Goal: Task Accomplishment & Management: Use online tool/utility

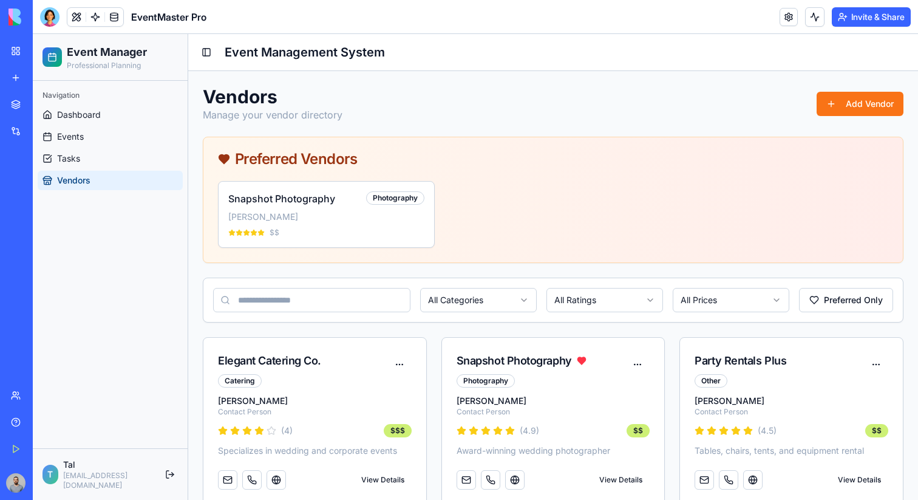
click at [318, 163] on div "Preferred Vendors" at bounding box center [553, 159] width 670 height 15
click at [830, 94] on button "Add Vendor" at bounding box center [860, 104] width 87 height 24
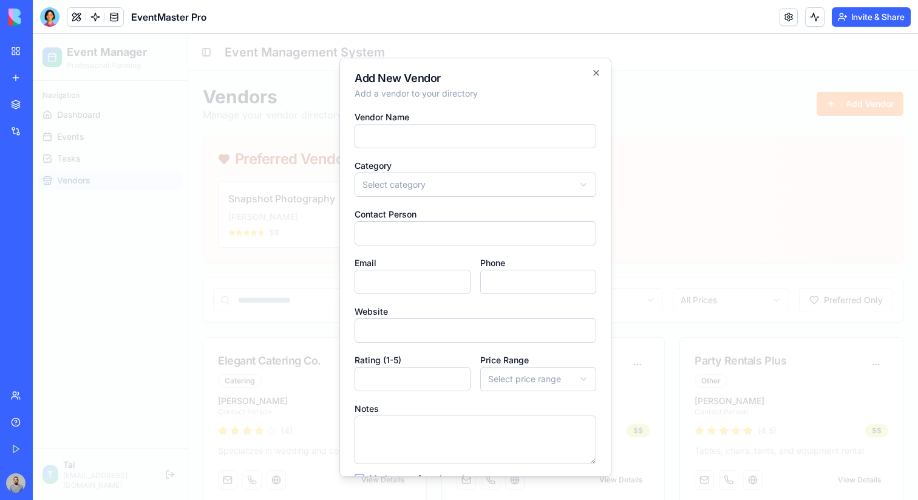
click at [590, 67] on div "**********" at bounding box center [475, 266] width 272 height 419
click at [595, 68] on icon "button" at bounding box center [597, 72] width 10 height 10
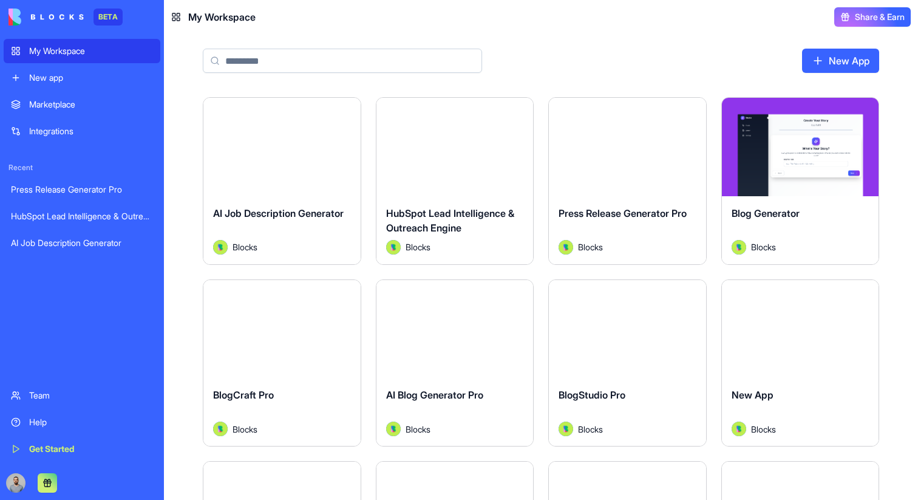
click at [95, 72] on div "New app" at bounding box center [91, 78] width 124 height 12
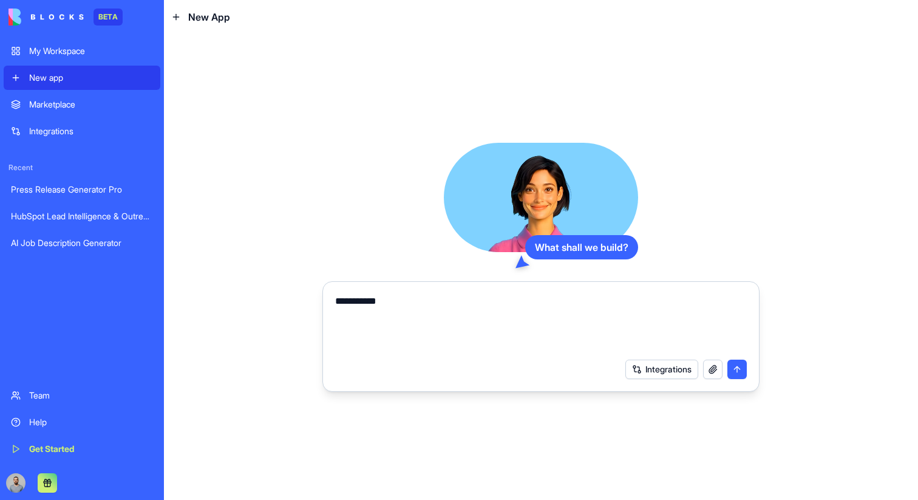
type textarea "**********"
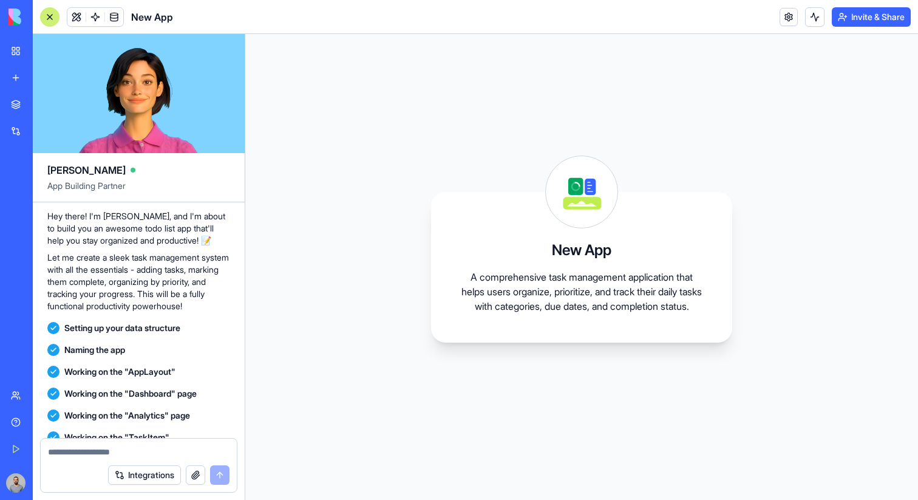
scroll to position [343, 0]
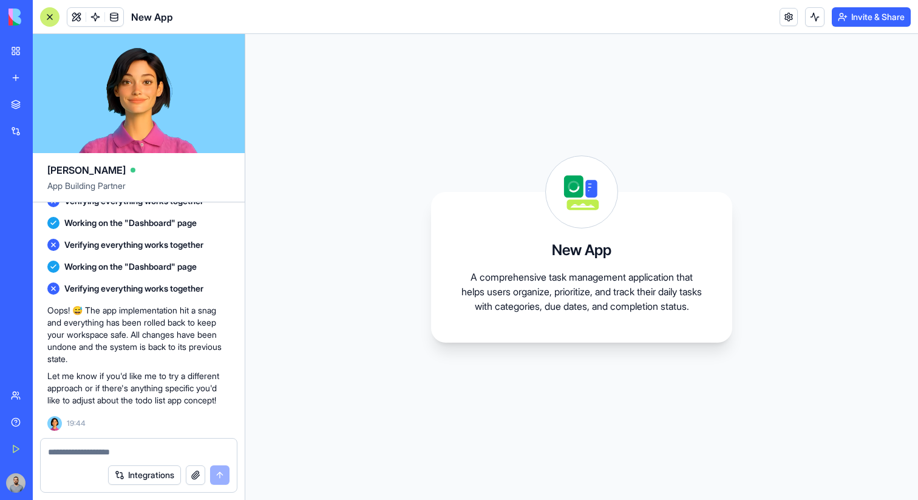
click at [45, 74] on div "New app" at bounding box center [37, 78] width 16 height 12
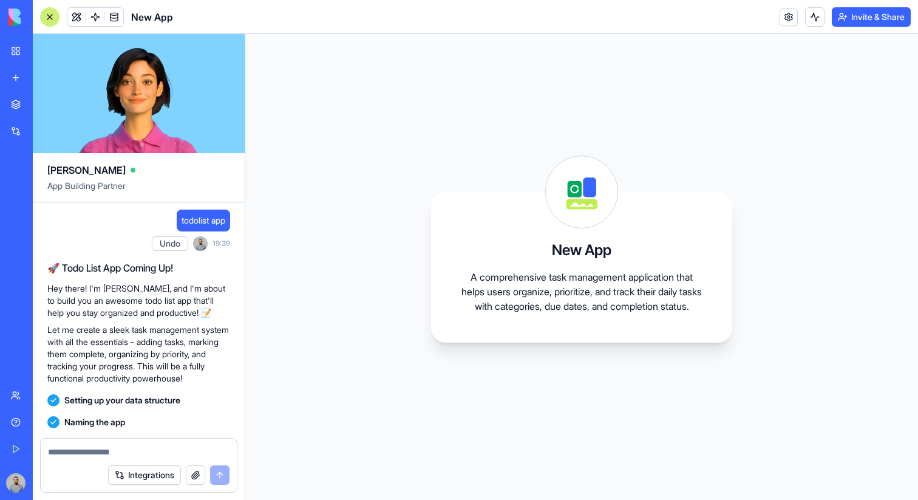
click at [185, 222] on span "todolist app" at bounding box center [204, 220] width 44 height 12
drag, startPoint x: 185, startPoint y: 222, endPoint x: 238, endPoint y: 218, distance: 53.6
click at [238, 218] on div "todolist app Undo 19:39 🚀 Todo List App Coming Up! Hey there! I'm Ella, and I'm…" at bounding box center [139, 485] width 212 height 566
copy span "todolist app"
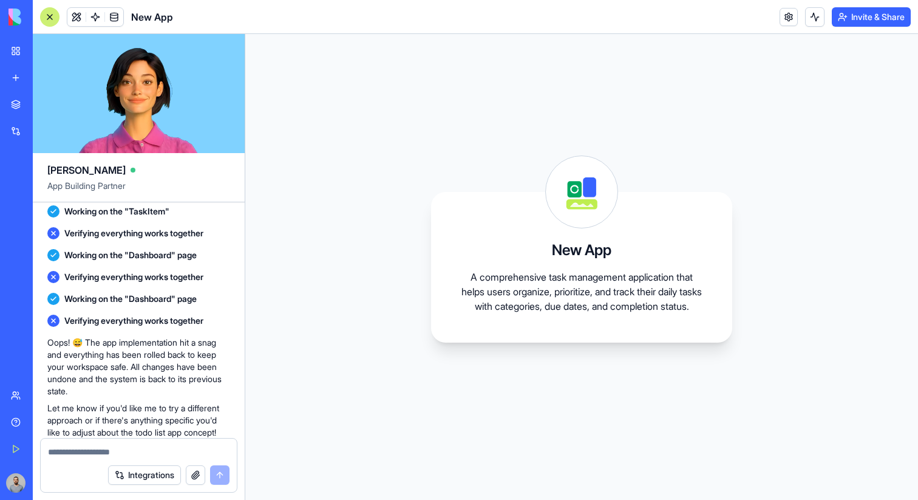
scroll to position [343, 0]
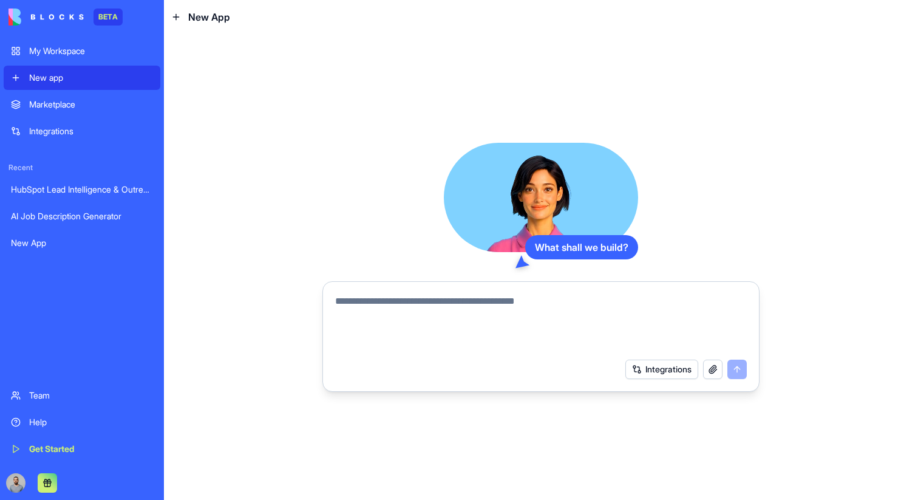
click at [459, 310] on textarea at bounding box center [541, 323] width 412 height 58
paste textarea "**********"
type textarea "**********"
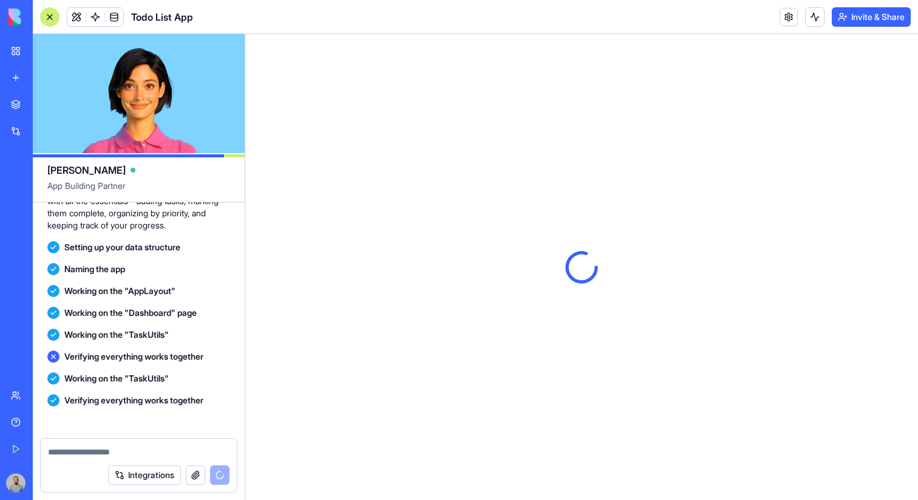
scroll to position [253, 0]
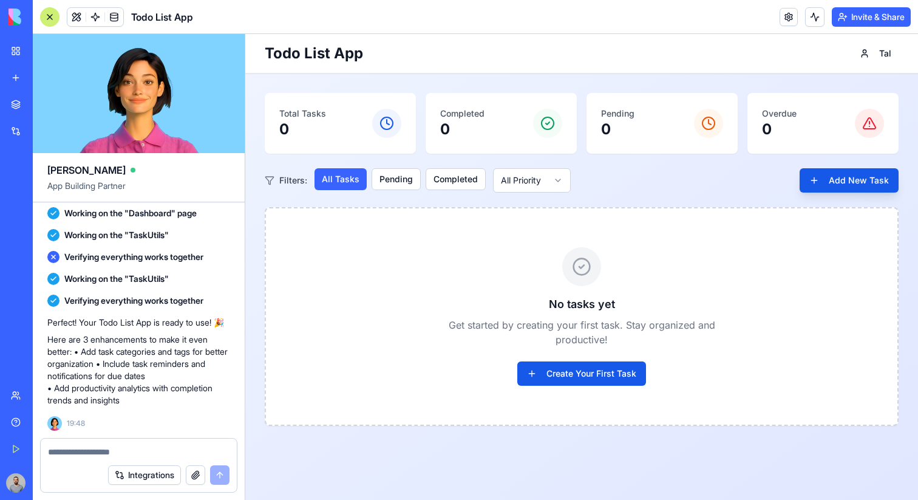
click at [45, 73] on div "New app" at bounding box center [37, 78] width 16 height 12
click at [845, 182] on button "Add New Task" at bounding box center [849, 180] width 99 height 24
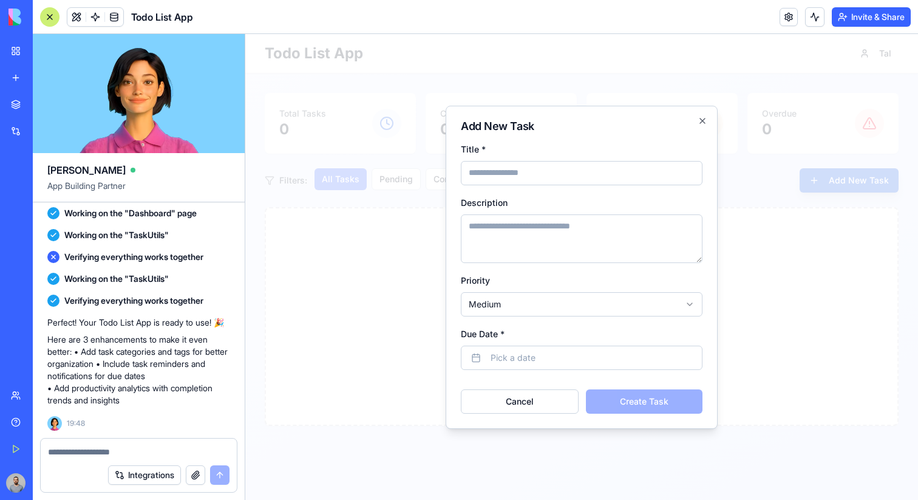
click at [825, 194] on div at bounding box center [581, 267] width 673 height 466
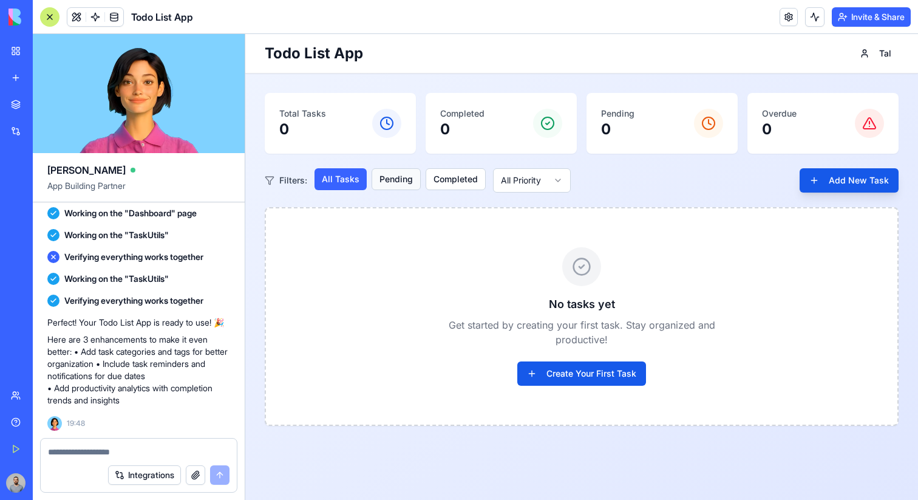
click at [396, 187] on button "Pending" at bounding box center [396, 179] width 49 height 22
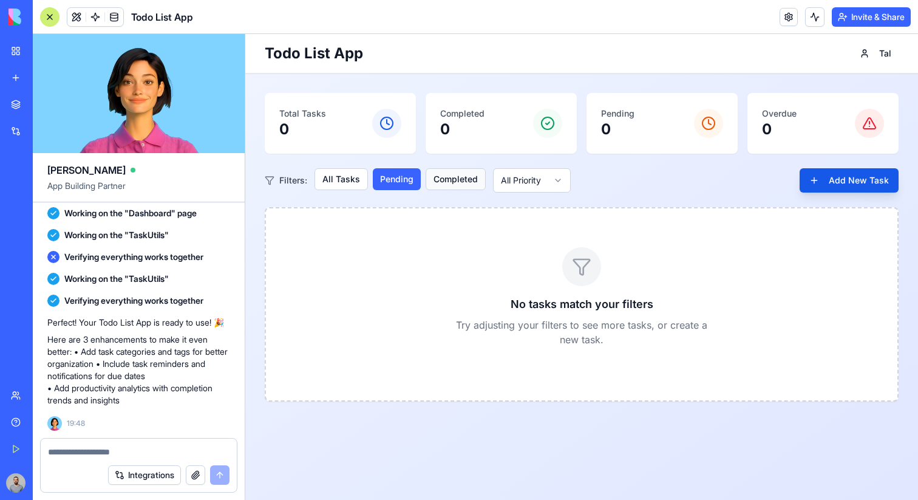
click at [447, 176] on button "Completed" at bounding box center [456, 179] width 60 height 22
click at [564, 174] on html "Todo List App Tal Total Tasks 0 Completed 0 Pending 0 Overdue 0 Filters: All Ta…" at bounding box center [581, 267] width 673 height 466
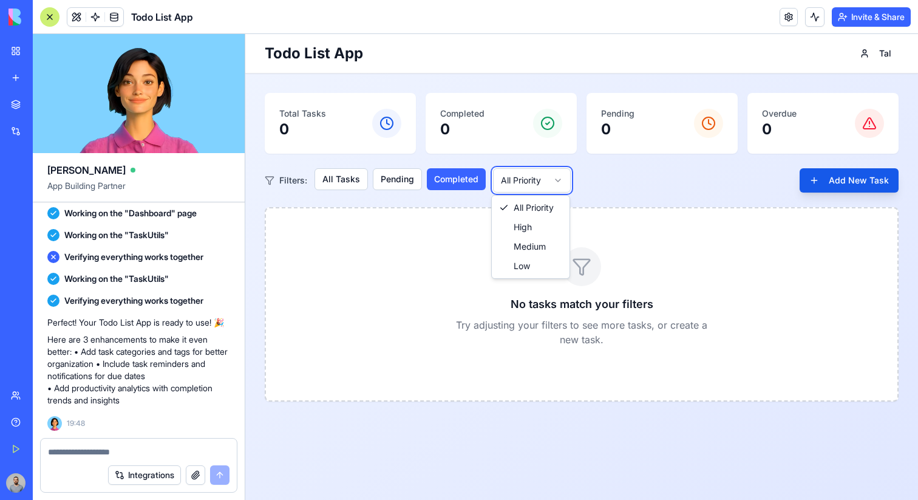
click at [395, 176] on html "Todo List App Tal Total Tasks 0 Completed 0 Pending 0 Overdue 0 Filters: All Ta…" at bounding box center [581, 267] width 673 height 466
click at [398, 181] on button "Pending" at bounding box center [397, 179] width 49 height 22
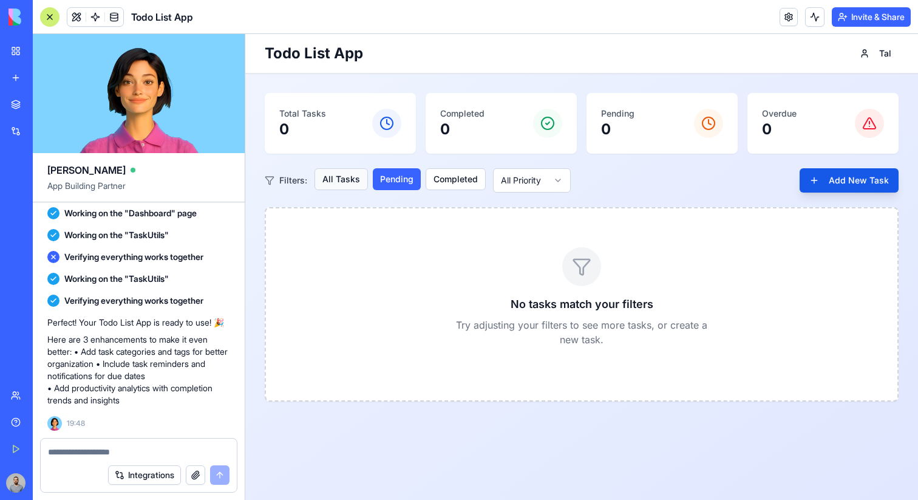
click at [332, 174] on button "All Tasks" at bounding box center [341, 179] width 53 height 22
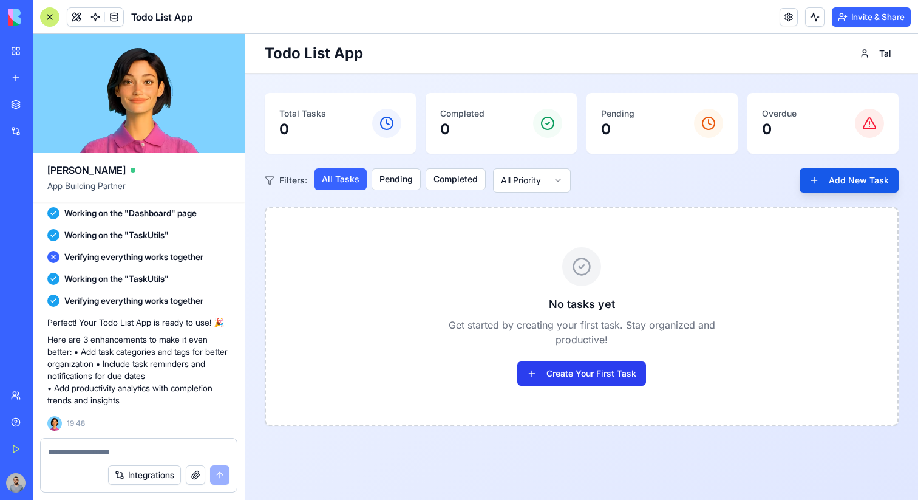
click at [623, 378] on button "Create Your First Task" at bounding box center [581, 373] width 129 height 24
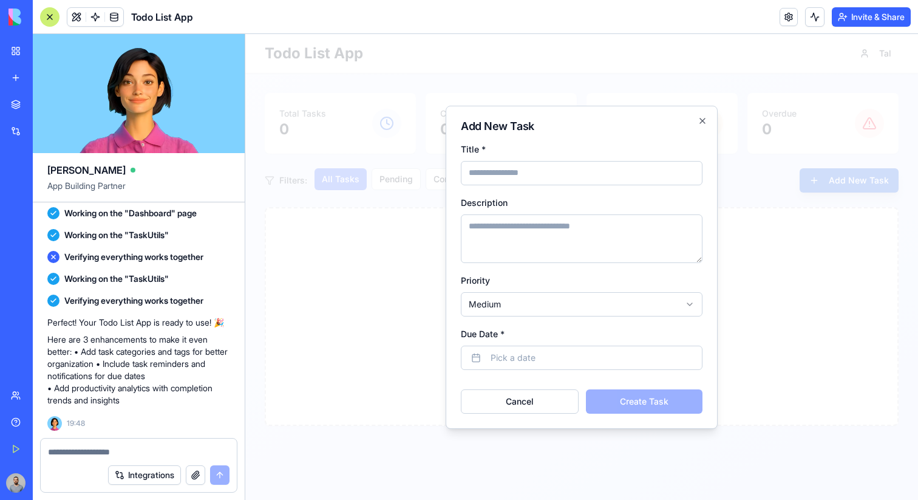
click at [575, 299] on body "Todo List App Tal Total Tasks 0 Completed 0 Pending 0 Overdue 0 Filters: All Ta…" at bounding box center [581, 267] width 673 height 466
click at [556, 397] on button "Cancel" at bounding box center [520, 401] width 118 height 24
select select "******"
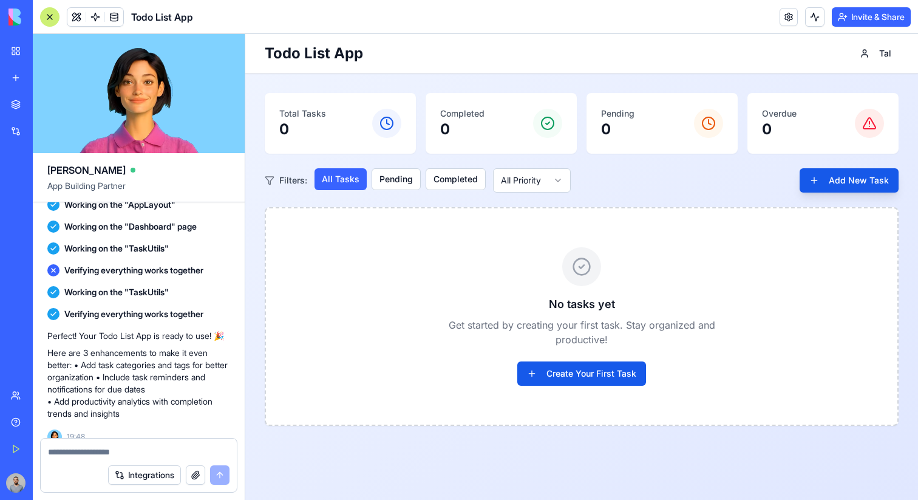
scroll to position [253, 0]
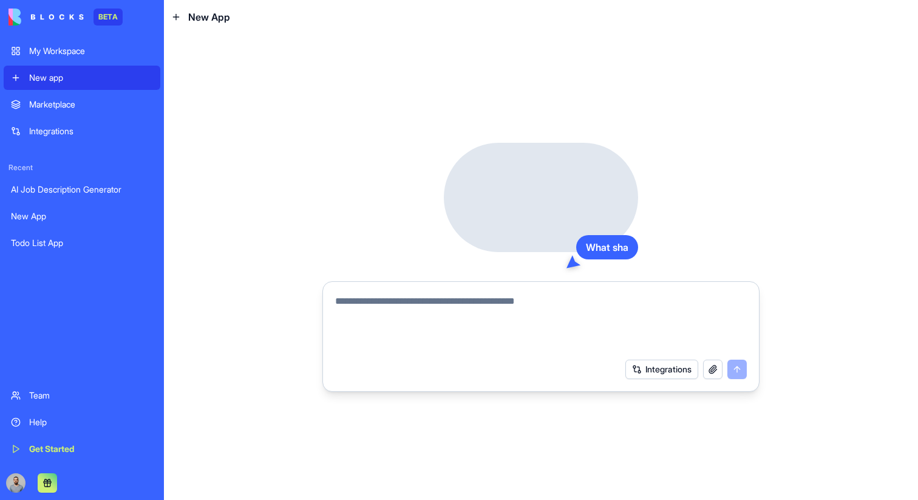
click at [531, 302] on textarea at bounding box center [541, 323] width 412 height 58
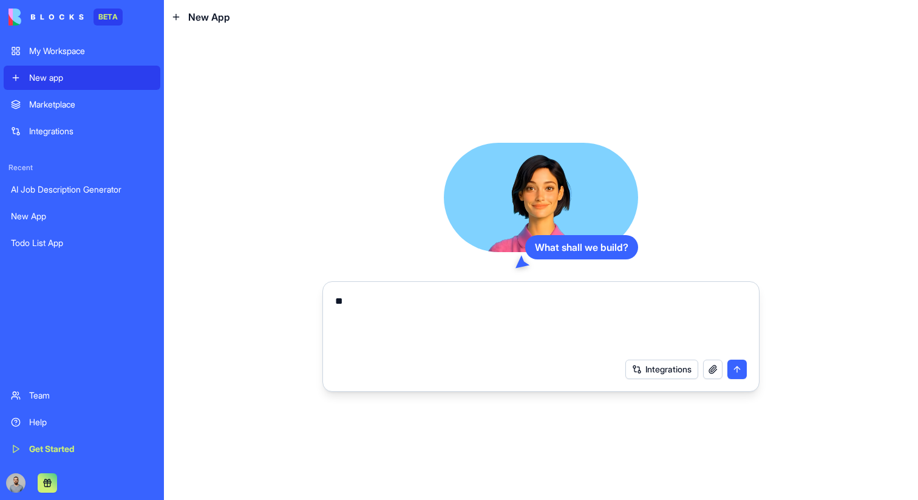
type textarea "*"
type textarea "**********"
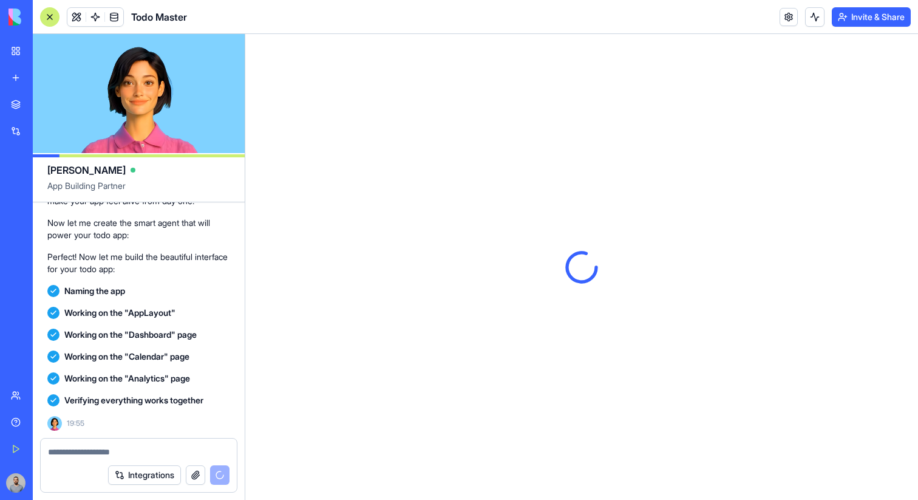
scroll to position [362, 0]
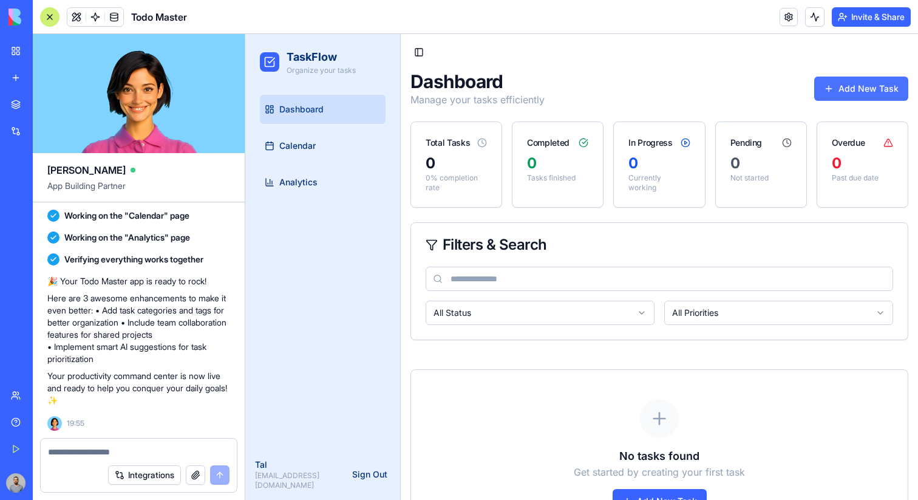
click at [858, 80] on button "Add New Task" at bounding box center [861, 89] width 94 height 24
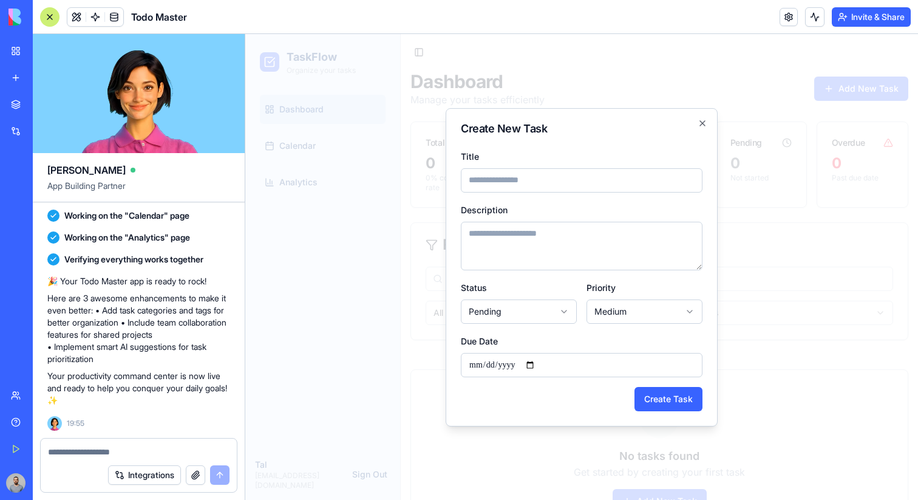
click at [833, 115] on div at bounding box center [581, 267] width 673 height 466
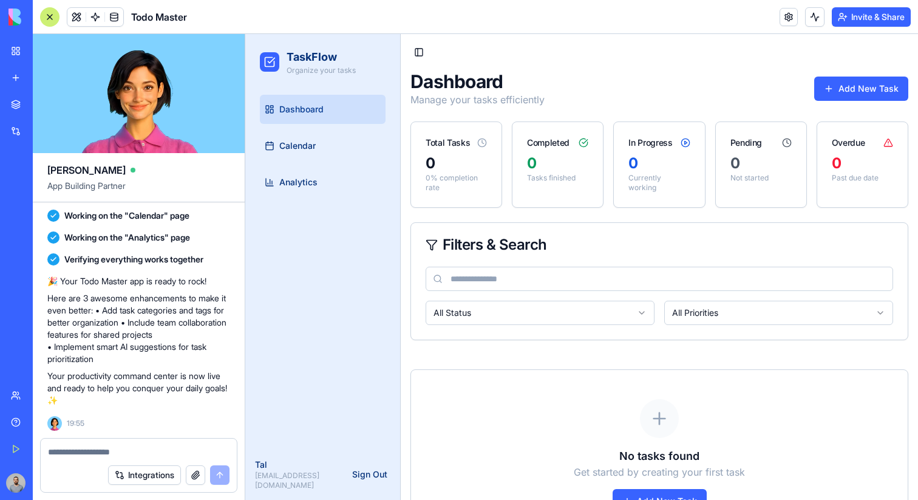
click at [37, 81] on div "New app" at bounding box center [37, 78] width 16 height 12
click at [412, 48] on button "Toggle Sidebar" at bounding box center [419, 52] width 17 height 17
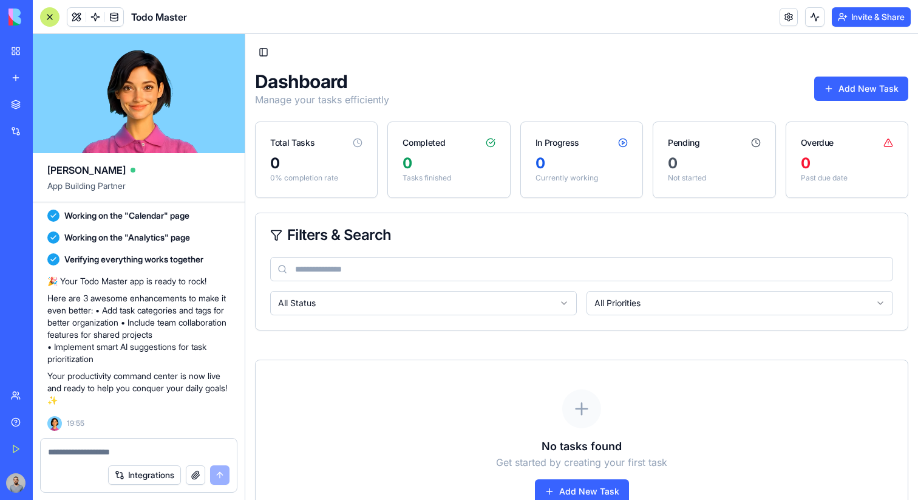
click at [281, 49] on div "Toggle Sidebar Dashboard Manage your tasks efficiently Add New Task Total Tasks…" at bounding box center [581, 288] width 673 height 509
click at [270, 49] on button "Toggle Sidebar" at bounding box center [263, 52] width 17 height 17
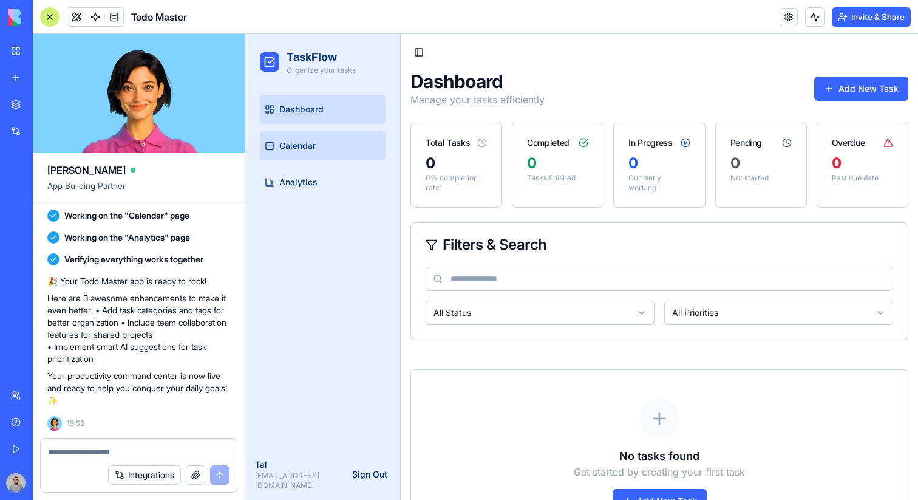
click at [296, 146] on span "Calendar" at bounding box center [297, 146] width 36 height 12
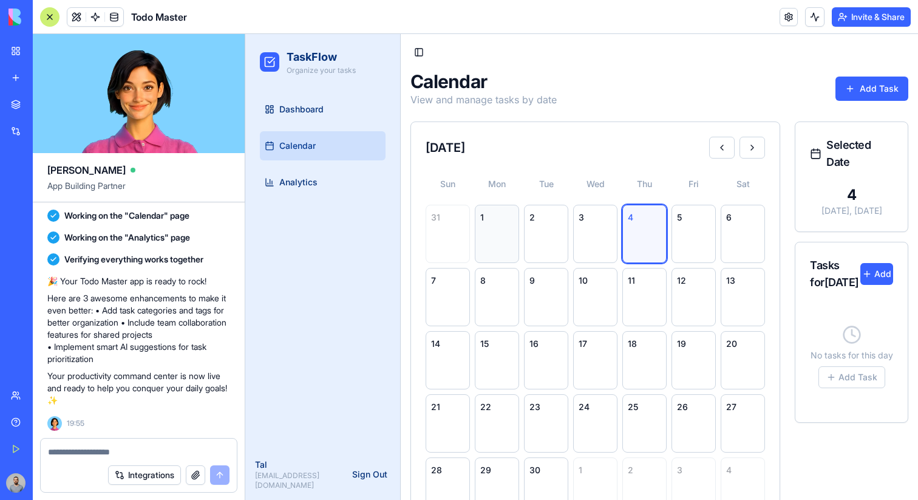
click at [489, 240] on div "1" at bounding box center [497, 234] width 44 height 58
click at [533, 239] on div "2" at bounding box center [546, 234] width 44 height 58
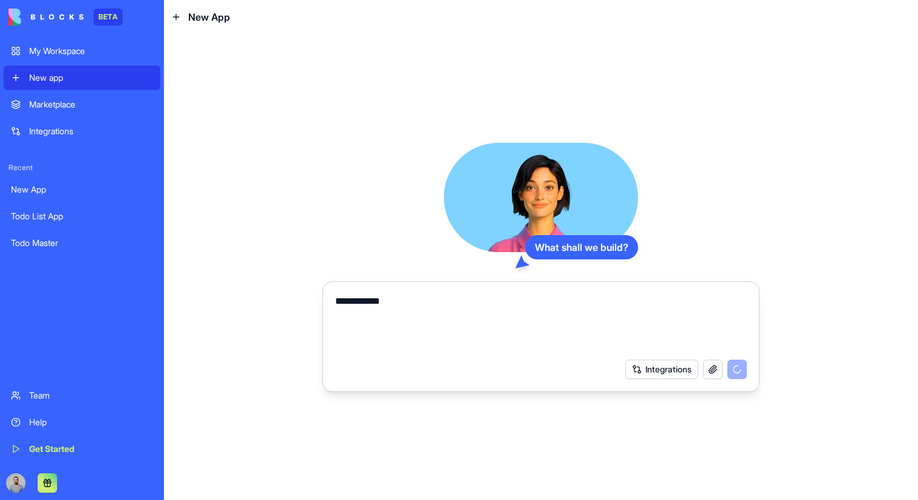
type textarea "**********"
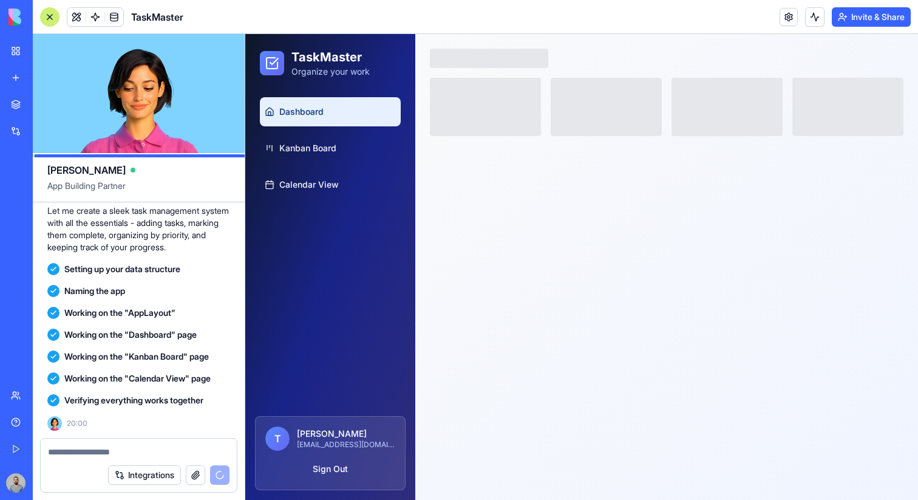
scroll to position [277, 0]
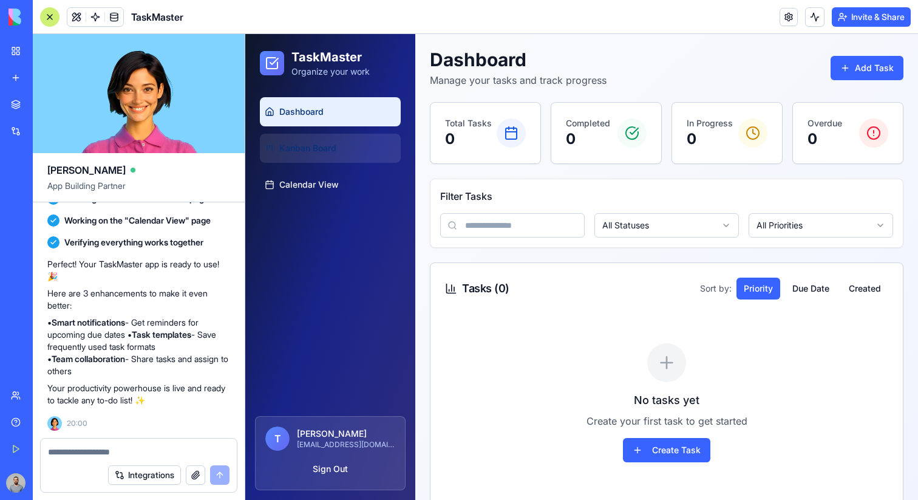
click at [285, 141] on link "Kanban Board" at bounding box center [330, 148] width 141 height 29
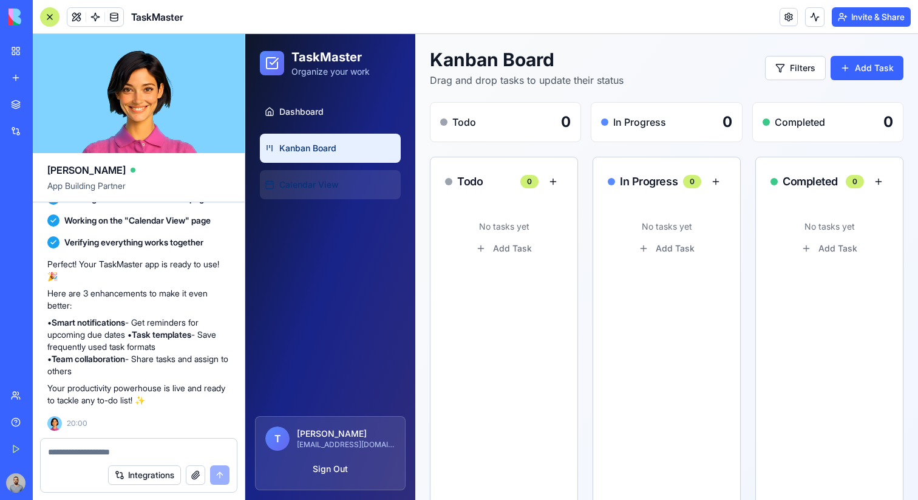
click at [295, 174] on link "Calendar View" at bounding box center [330, 184] width 141 height 29
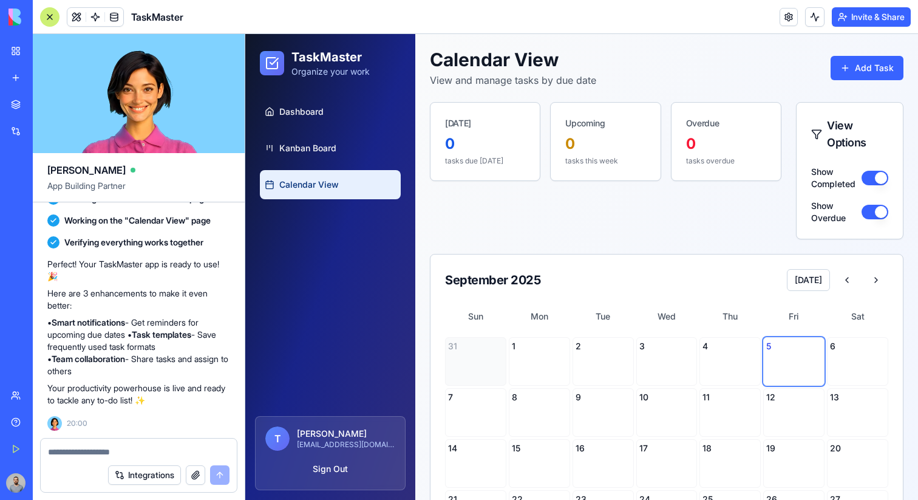
click at [870, 172] on button "Show Completed" at bounding box center [875, 178] width 27 height 15
click at [285, 161] on link "Kanban Board" at bounding box center [330, 148] width 141 height 29
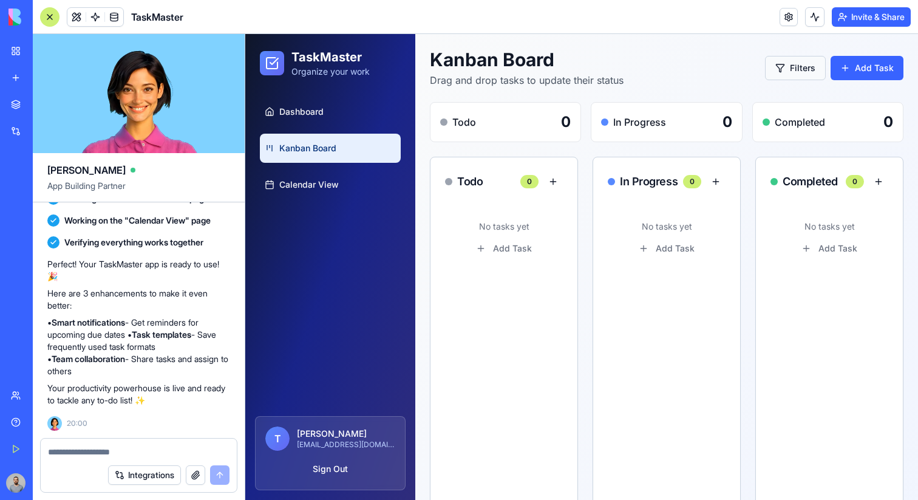
click at [793, 64] on button "Filters" at bounding box center [795, 68] width 61 height 24
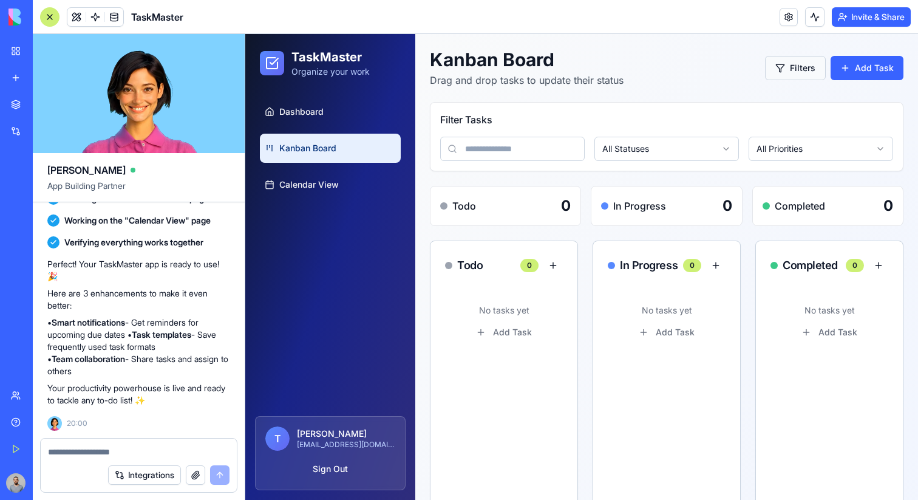
click at [793, 66] on button "Filters" at bounding box center [795, 68] width 61 height 24
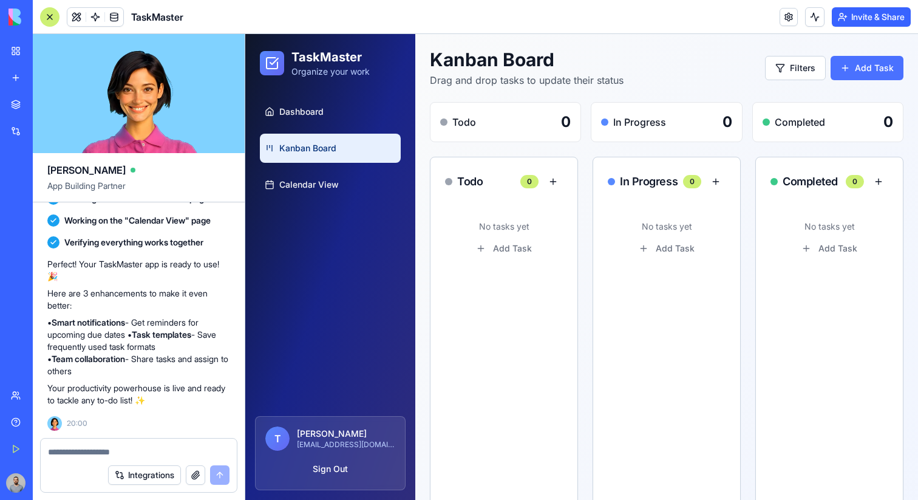
click at [869, 63] on button "Add Task" at bounding box center [867, 68] width 73 height 24
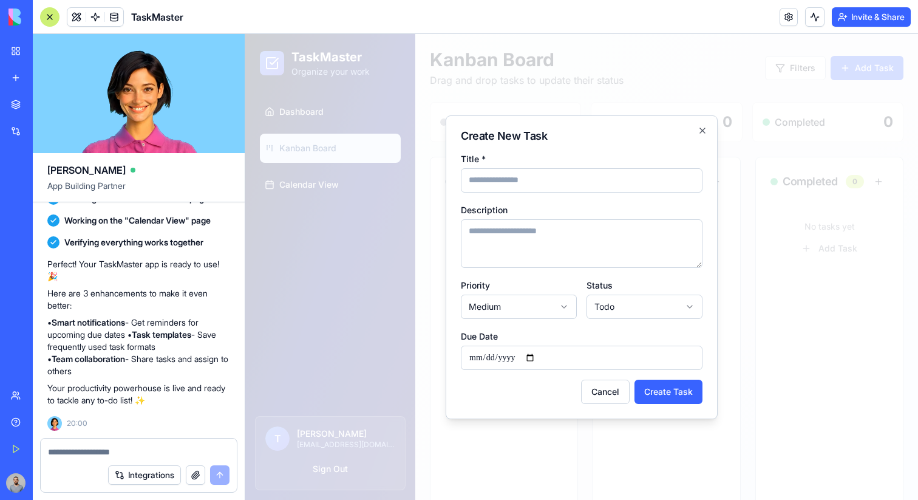
click at [867, 64] on div at bounding box center [581, 267] width 673 height 466
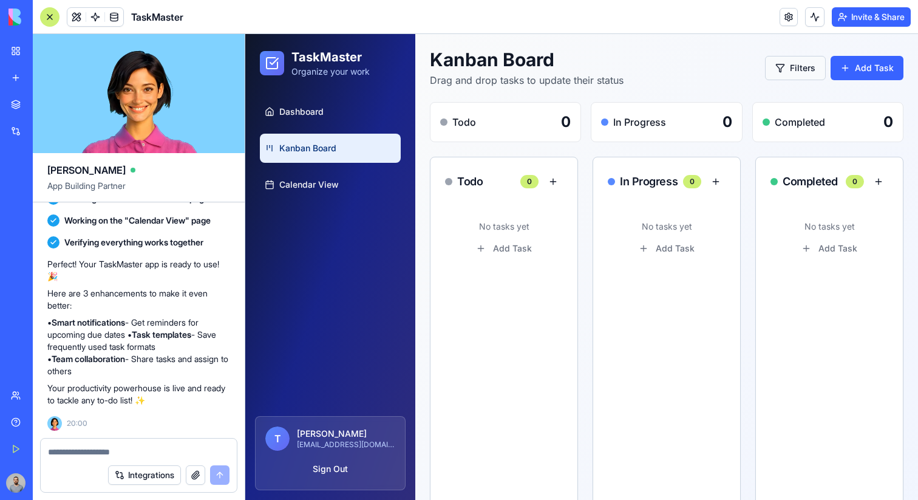
click at [813, 64] on button "Filters" at bounding box center [795, 68] width 61 height 24
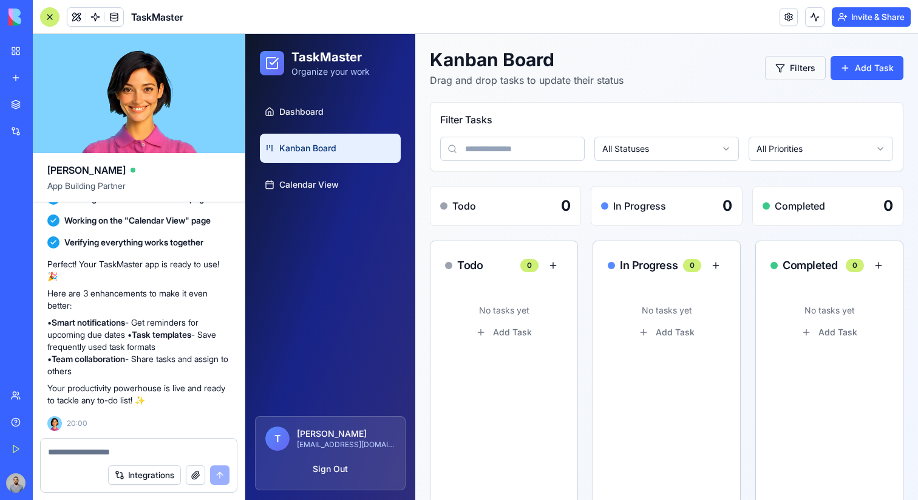
click at [813, 64] on button "Filters" at bounding box center [795, 68] width 61 height 24
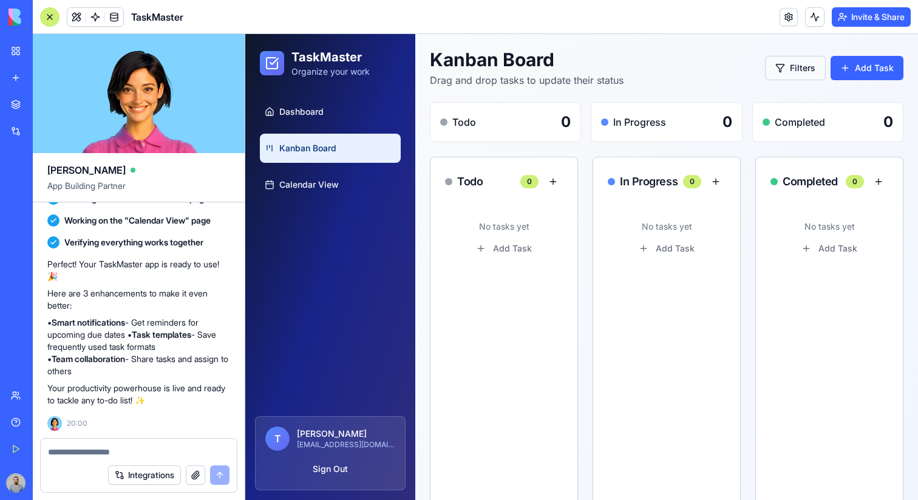
click at [813, 64] on button "Filters" at bounding box center [795, 68] width 61 height 24
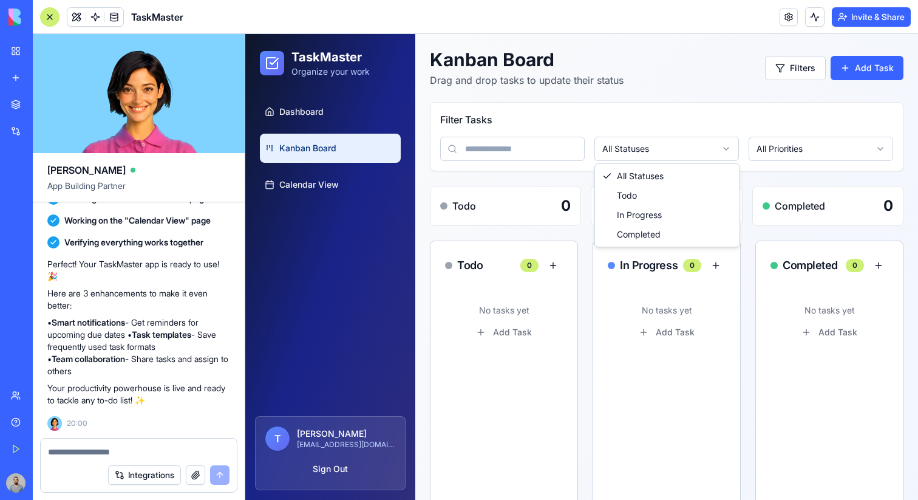
click at [628, 145] on html "TaskMaster Organize your work Dashboard Kanban Board Calendar View T Tal Harama…" at bounding box center [581, 422] width 673 height 777
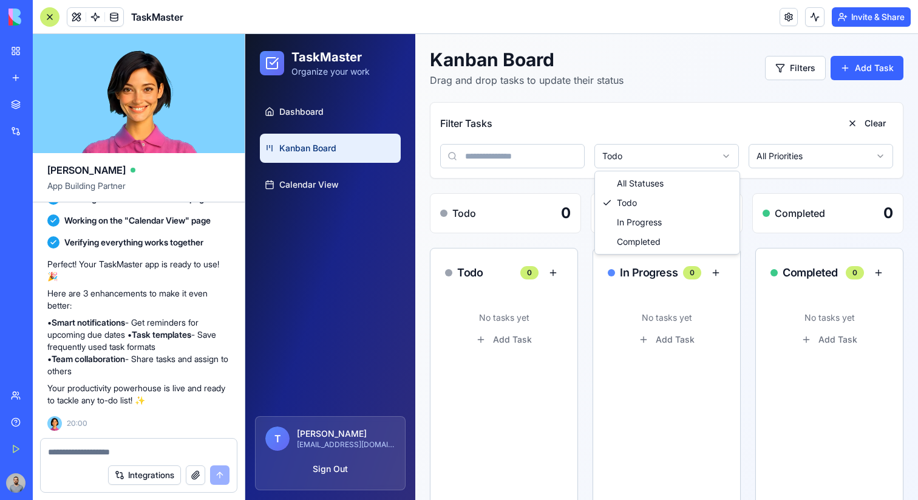
click at [658, 165] on html "TaskMaster Organize your work Dashboard Kanban Board Calendar View T Tal Harama…" at bounding box center [581, 426] width 673 height 785
click at [653, 151] on html "TaskMaster Organize your work Dashboard Kanban Board Calendar View T Tal Harama…" at bounding box center [581, 426] width 673 height 785
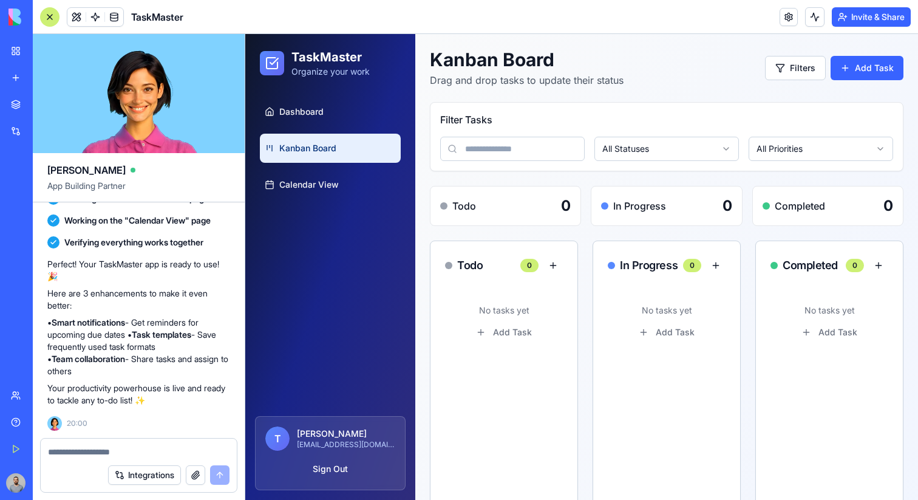
click at [652, 145] on html "TaskMaster Organize your work Dashboard Kanban Board Calendar View T Tal Harama…" at bounding box center [581, 422] width 673 height 777
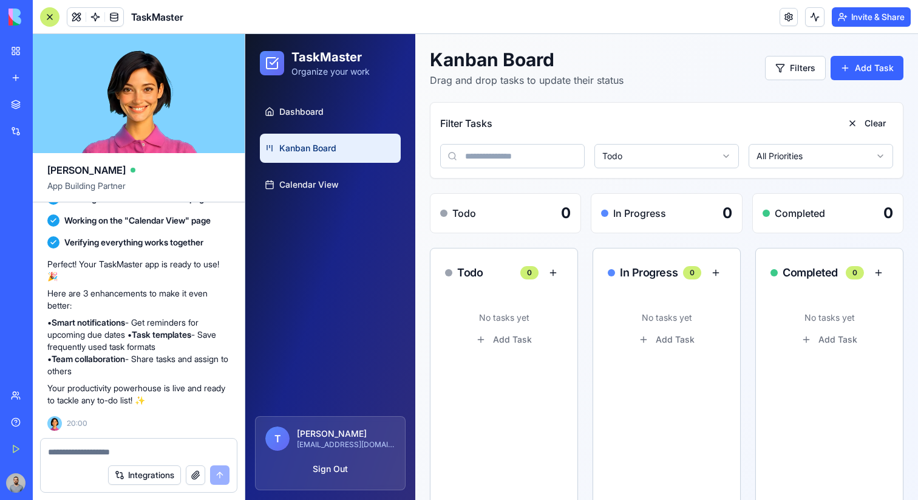
click at [658, 155] on html "TaskMaster Organize your work Dashboard Kanban Board Calendar View T Tal Harama…" at bounding box center [581, 426] width 673 height 785
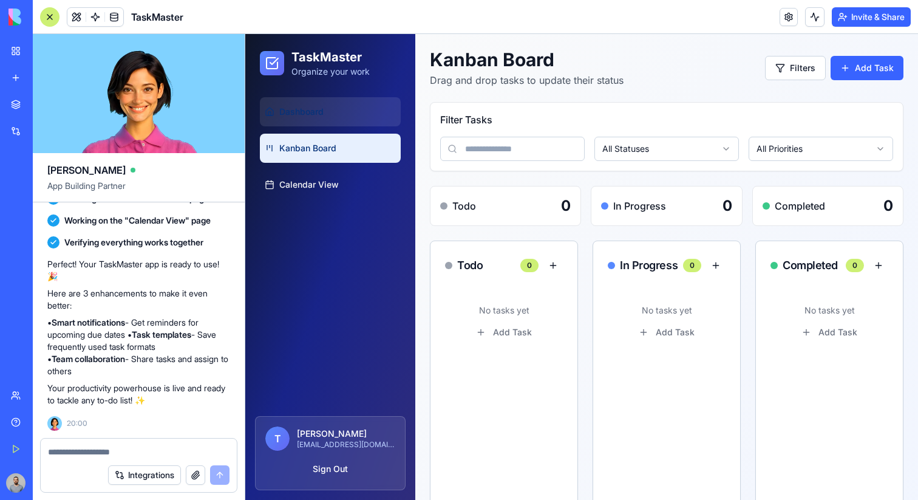
click at [349, 112] on link "Dashboard" at bounding box center [330, 111] width 141 height 29
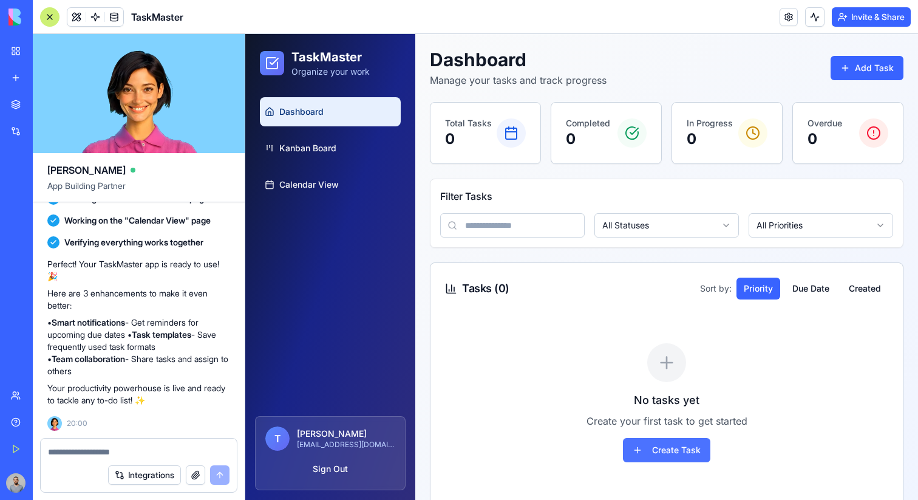
click at [670, 444] on button "Create Task" at bounding box center [666, 450] width 87 height 24
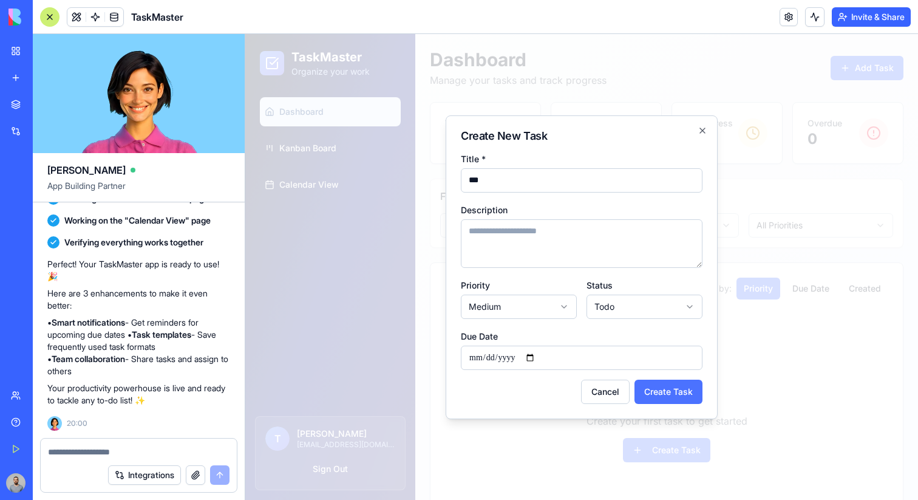
type input "***"
click at [678, 393] on button "Create Task" at bounding box center [669, 392] width 68 height 24
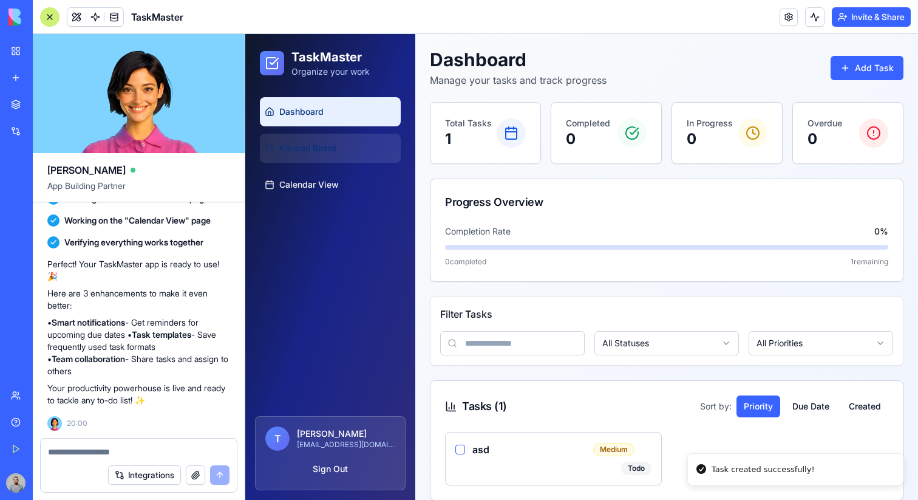
click at [350, 135] on link "Kanban Board" at bounding box center [330, 148] width 141 height 29
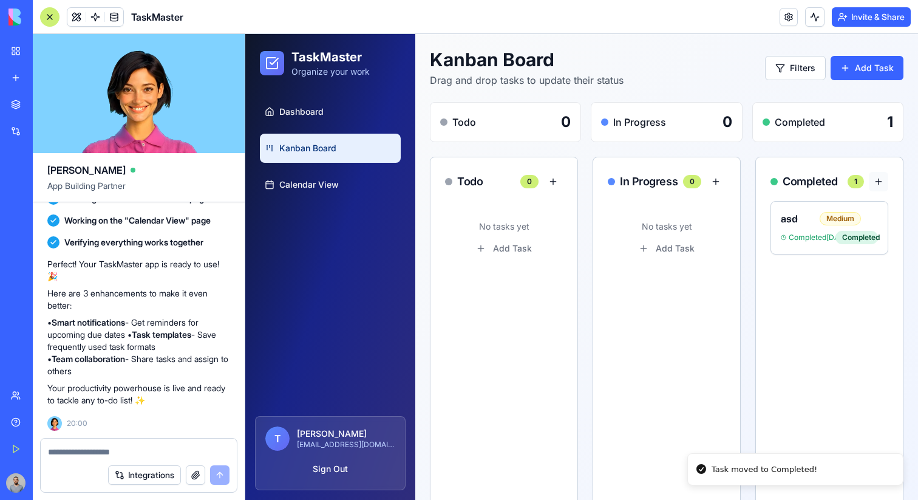
click at [879, 182] on button at bounding box center [878, 181] width 19 height 19
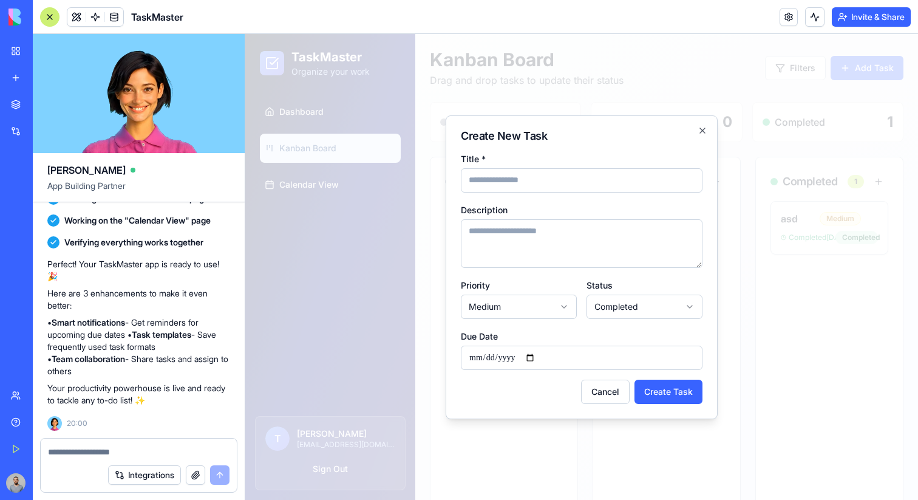
click at [879, 182] on div at bounding box center [581, 267] width 673 height 466
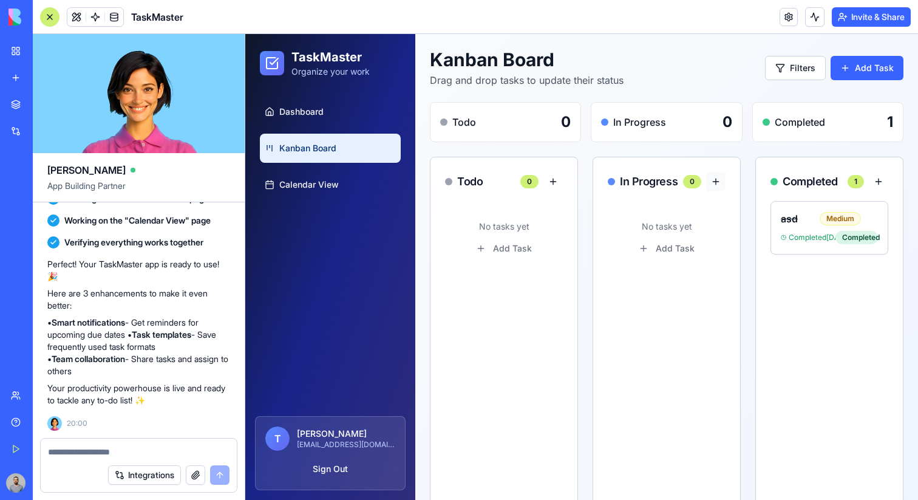
click at [711, 188] on button at bounding box center [715, 181] width 19 height 19
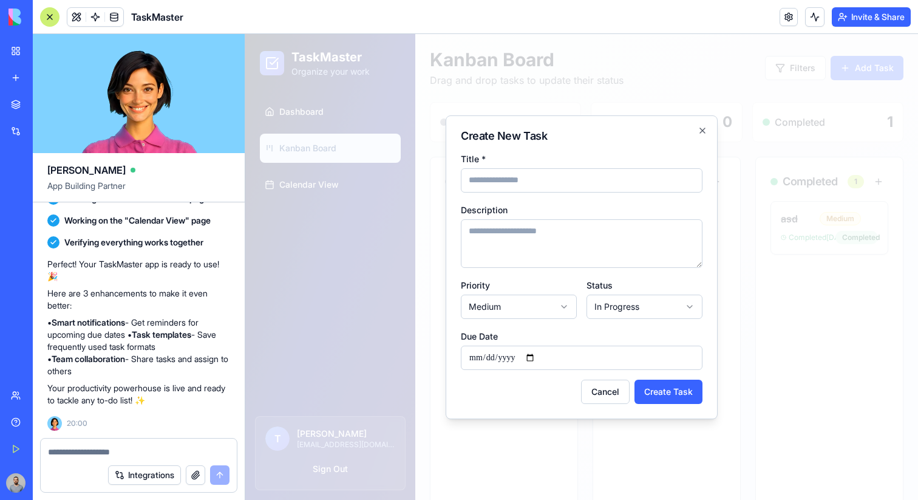
click at [748, 202] on div at bounding box center [581, 267] width 673 height 466
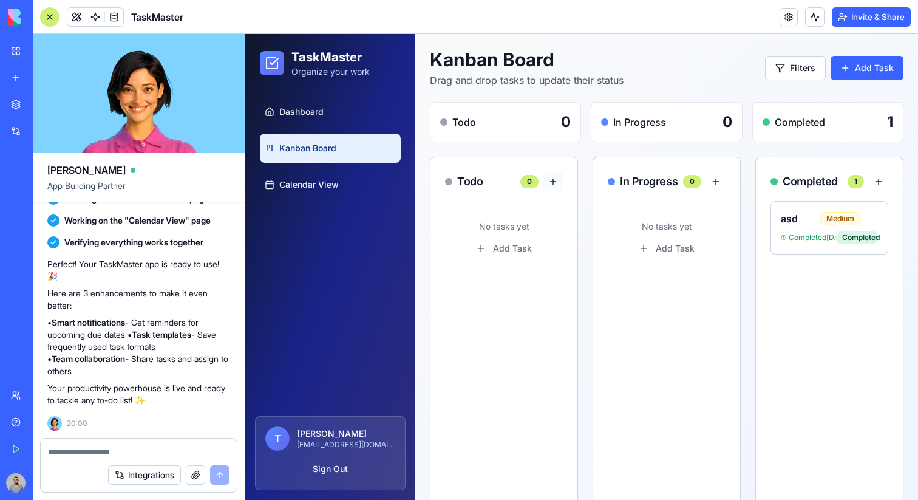
click at [556, 184] on button at bounding box center [553, 181] width 19 height 19
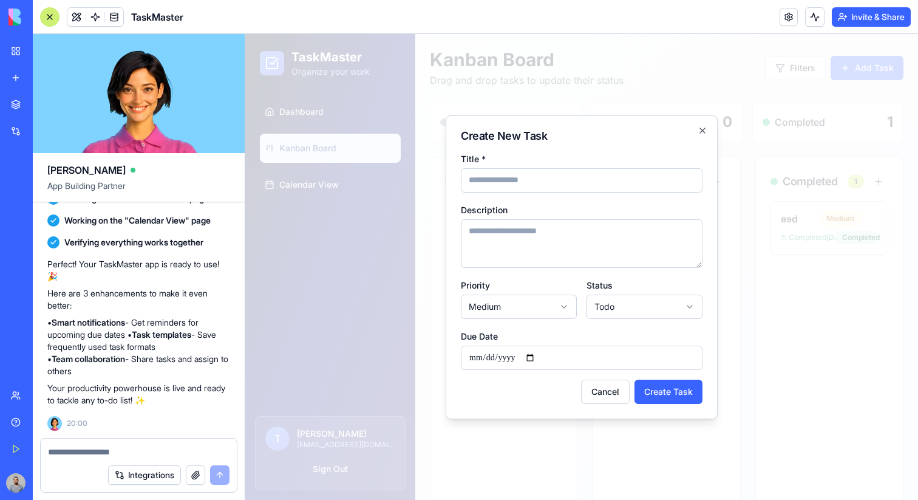
click at [602, 304] on body "**********" at bounding box center [581, 285] width 673 height 502
click at [559, 304] on body "**********" at bounding box center [581, 285] width 673 height 502
click at [544, 242] on textarea "Description" at bounding box center [582, 243] width 242 height 49
type textarea "***"
click at [670, 393] on button "Create Task" at bounding box center [669, 392] width 68 height 24
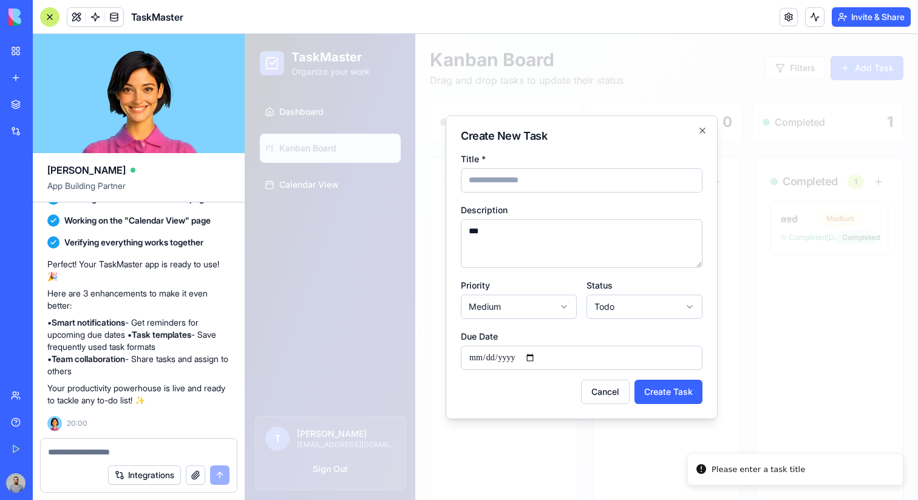
click at [559, 179] on input "Title *" at bounding box center [582, 180] width 242 height 24
type input "***"
click at [681, 388] on button "Create Task" at bounding box center [669, 392] width 68 height 24
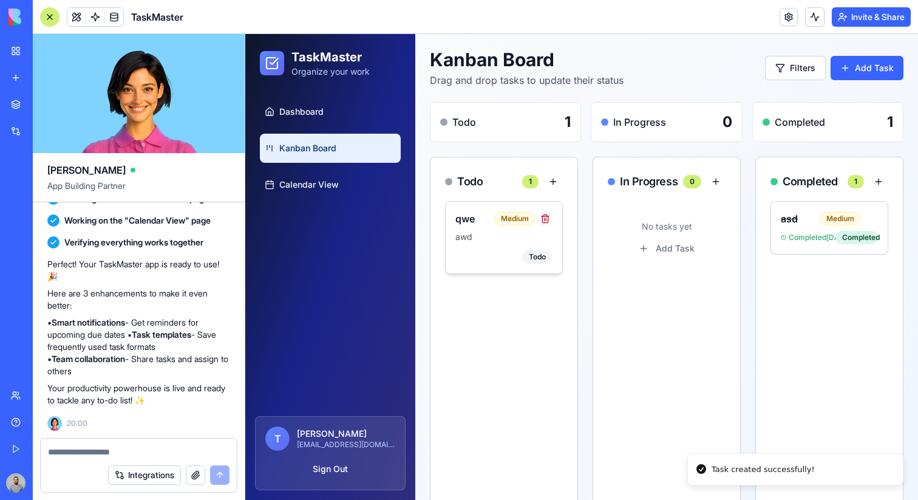
click at [547, 216] on button at bounding box center [545, 218] width 15 height 15
click at [50, 18] on div at bounding box center [49, 16] width 19 height 19
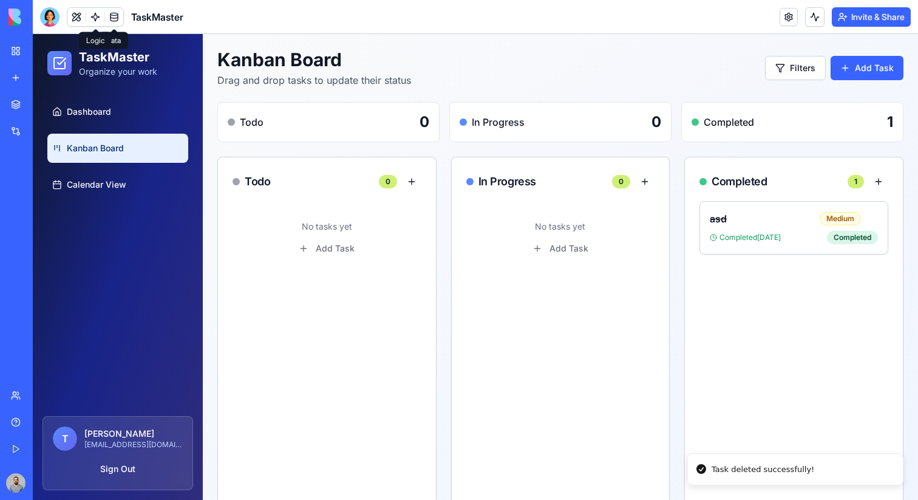
click at [95, 18] on span at bounding box center [95, 17] width 34 height 34
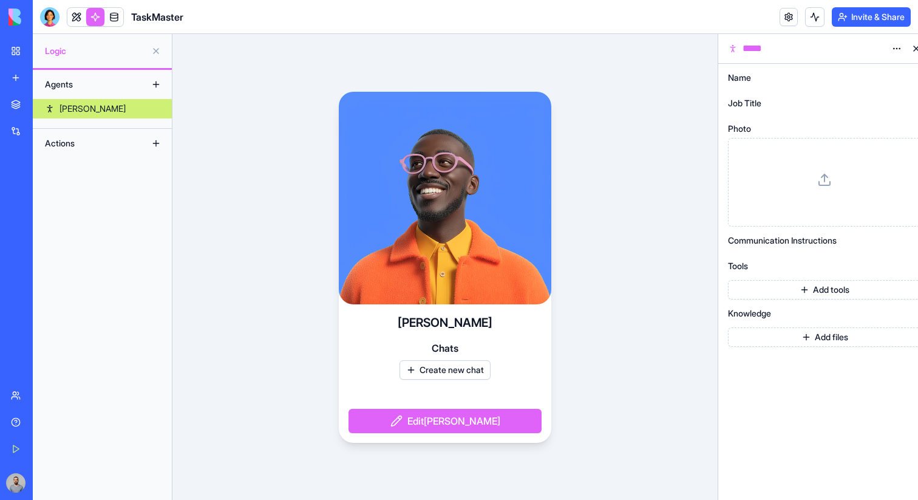
click at [93, 104] on link "Steve" at bounding box center [102, 108] width 139 height 19
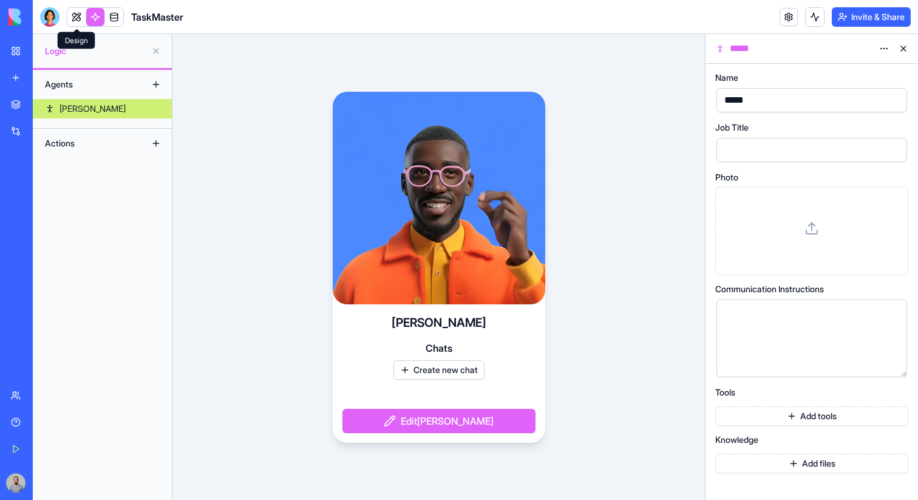
click at [79, 22] on link at bounding box center [76, 17] width 18 height 18
click at [96, 22] on link at bounding box center [95, 17] width 18 height 18
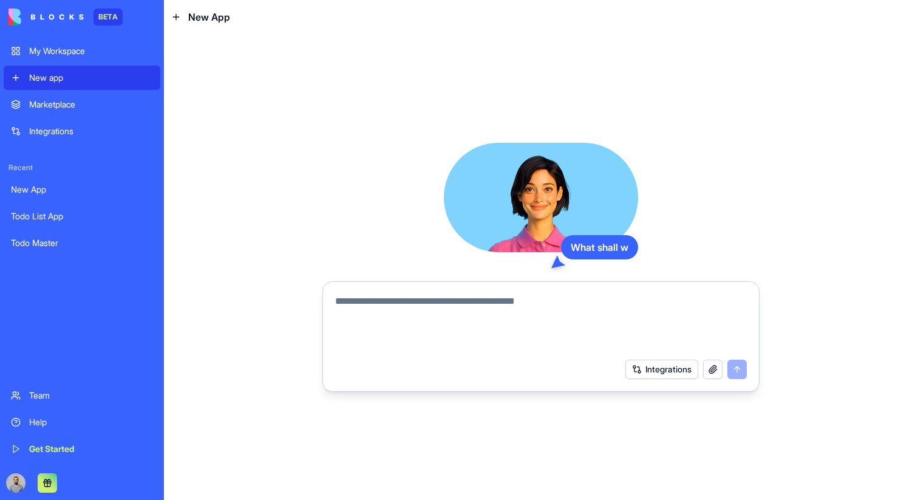
paste textarea "**********"
type textarea "**********"
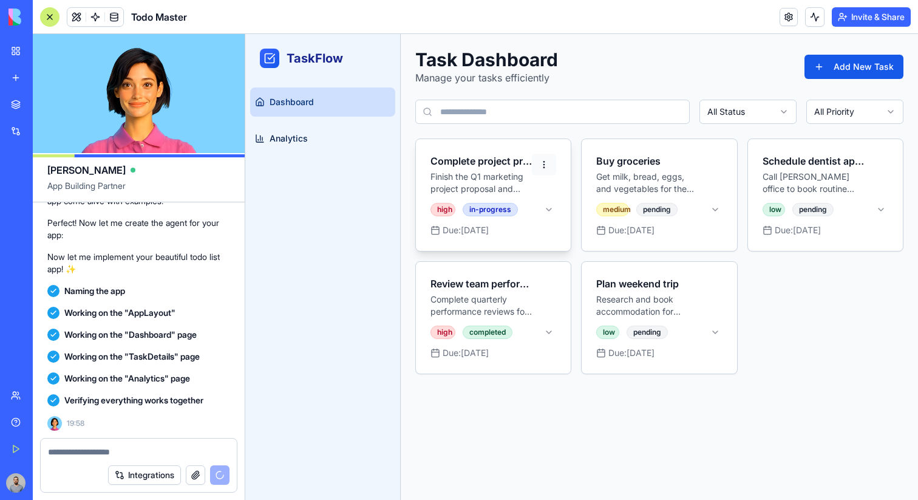
click at [534, 173] on html "TaskFlow Dashboard Analytics Toggle Sidebar Task Dashboard Manage your tasks ef…" at bounding box center [581, 267] width 673 height 466
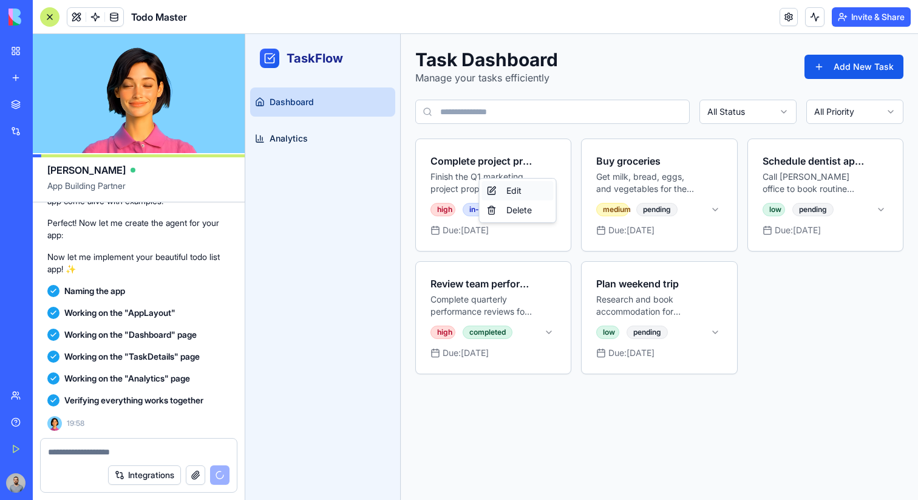
click at [531, 191] on div "Edit" at bounding box center [518, 190] width 72 height 19
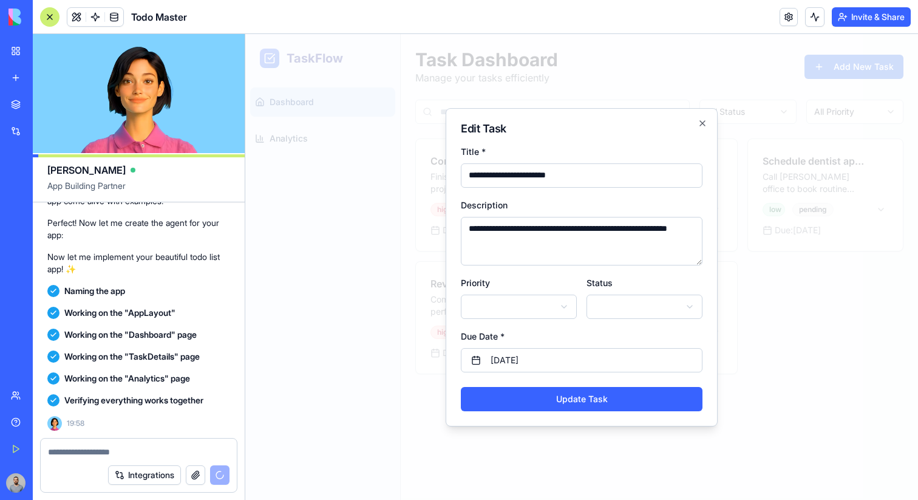
scroll to position [333, 0]
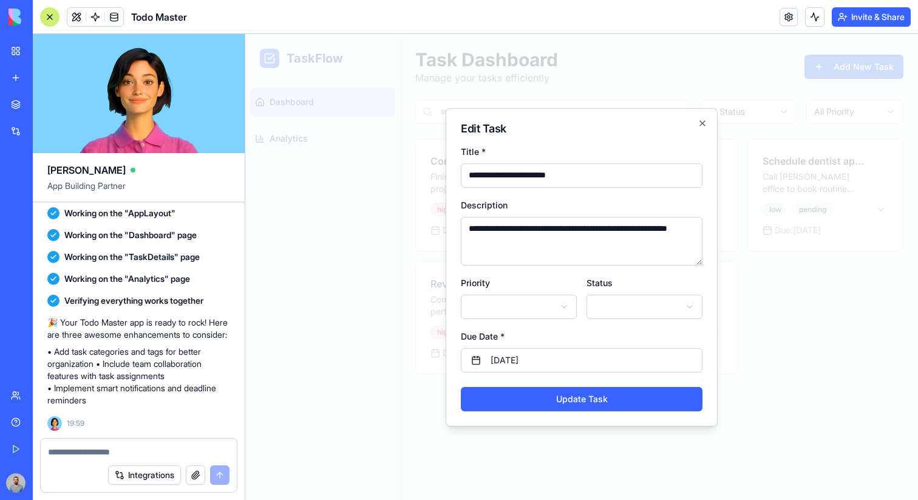
click at [435, 178] on div at bounding box center [581, 267] width 673 height 466
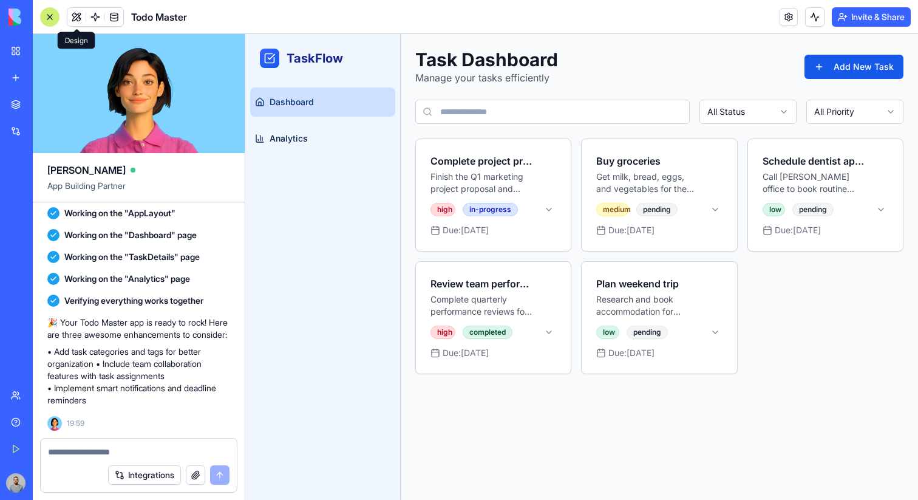
click at [77, 20] on span at bounding box center [77, 17] width 34 height 34
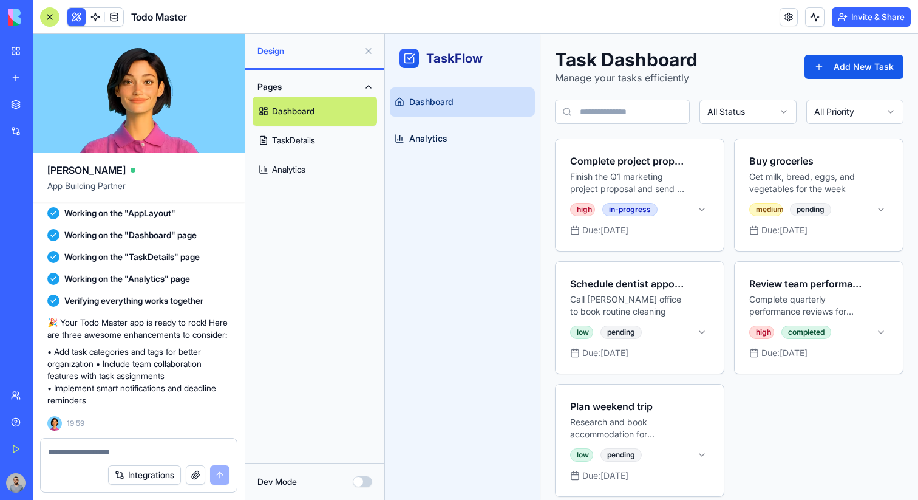
click at [367, 482] on button "Dev Mode" at bounding box center [362, 481] width 19 height 11
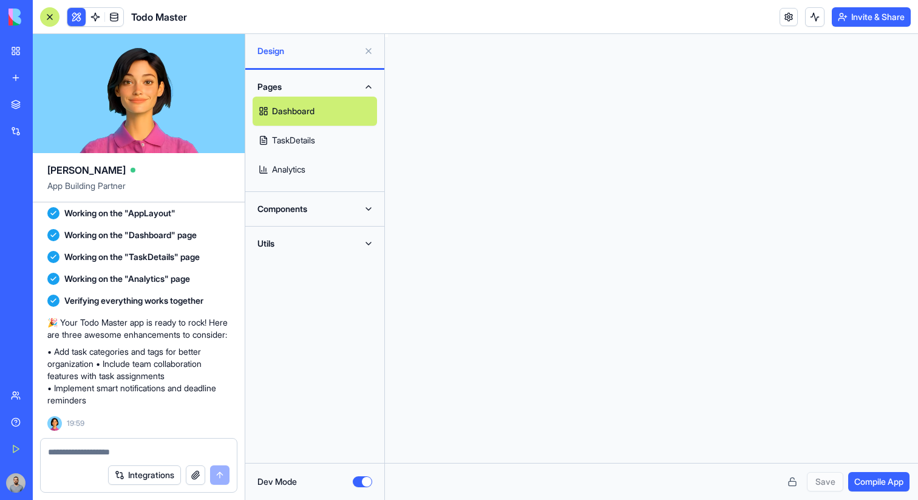
scroll to position [77, 0]
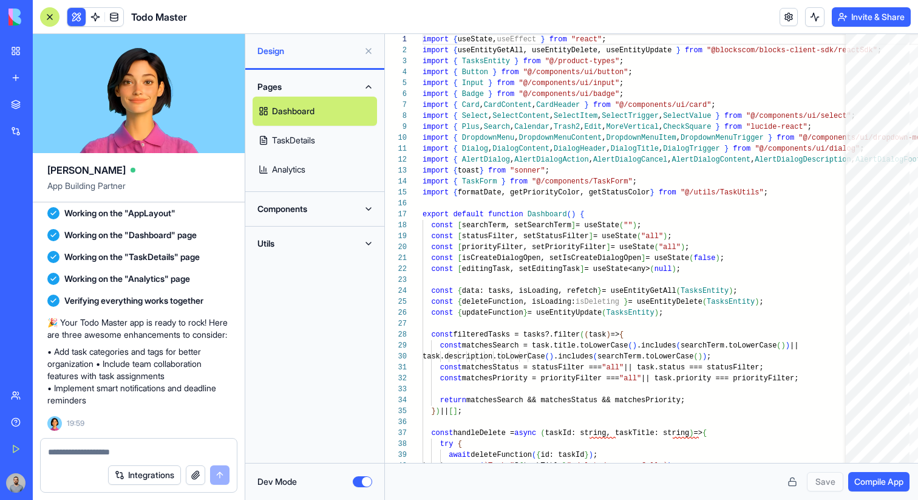
click at [290, 253] on button "Utils" at bounding box center [315, 243] width 124 height 19
click at [285, 214] on button "Components" at bounding box center [315, 208] width 124 height 19
click at [305, 335] on link "TaskUtils" at bounding box center [315, 326] width 124 height 29
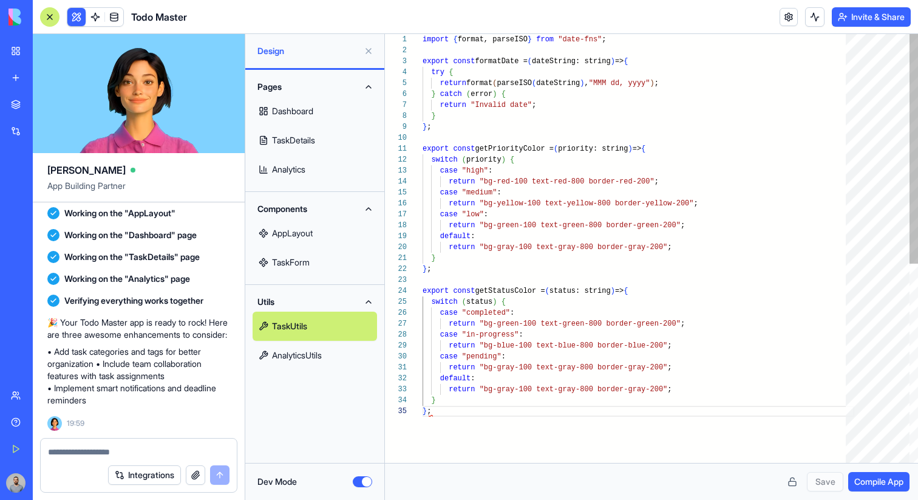
scroll to position [44, 9]
click at [316, 356] on link "AnalyticsUtils" at bounding box center [315, 355] width 124 height 29
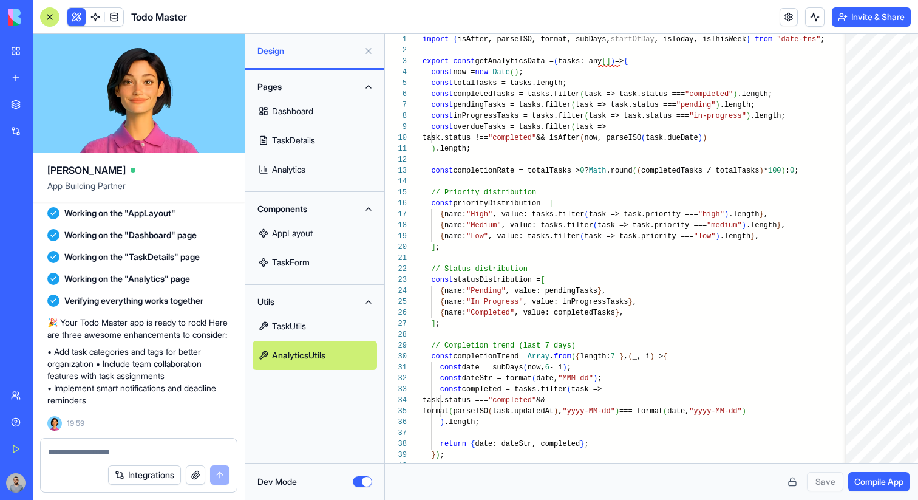
click at [316, 334] on link "TaskUtils" at bounding box center [315, 326] width 124 height 29
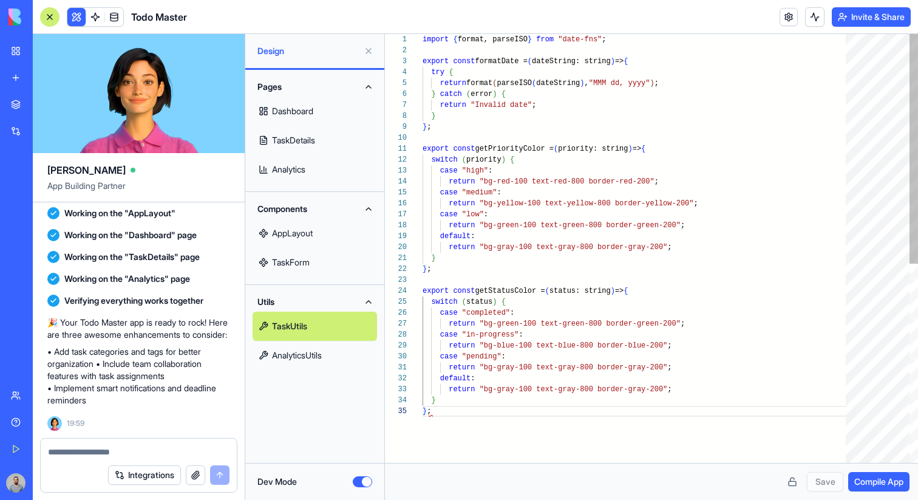
scroll to position [44, 9]
click at [289, 251] on link "TaskForm" at bounding box center [315, 262] width 124 height 29
type textarea "**********"
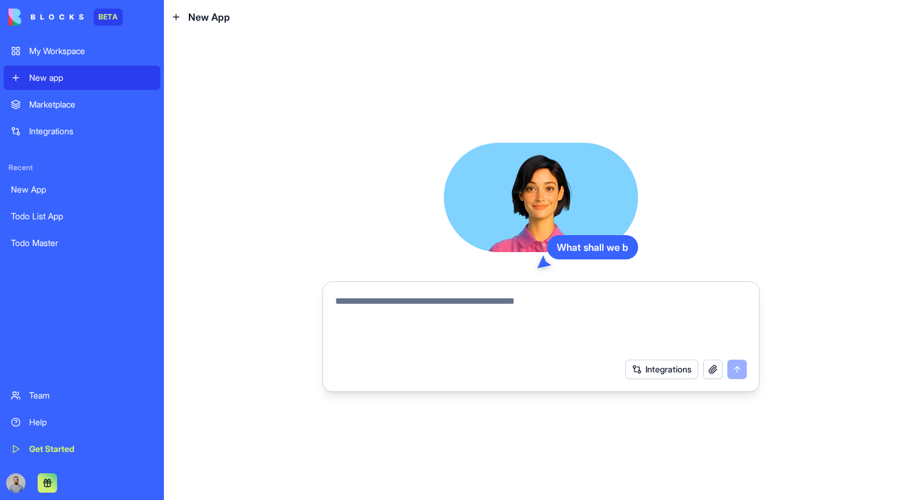
paste textarea "**********"
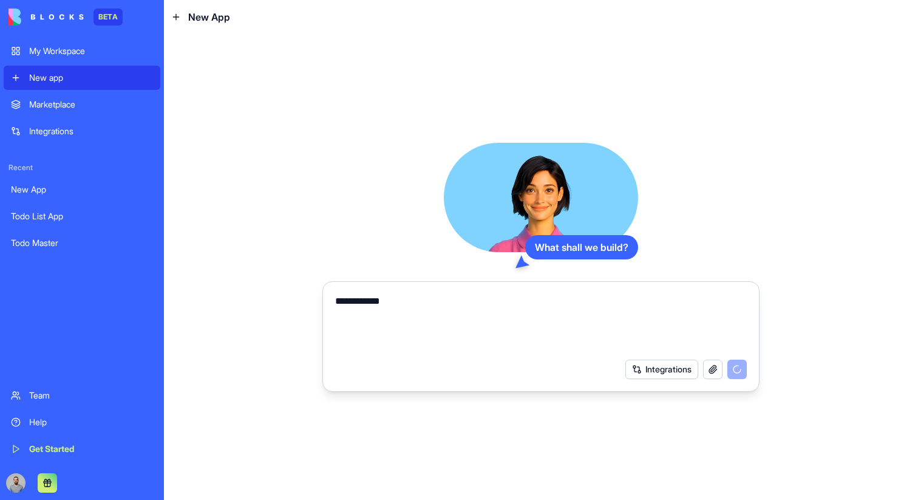
type textarea "**********"
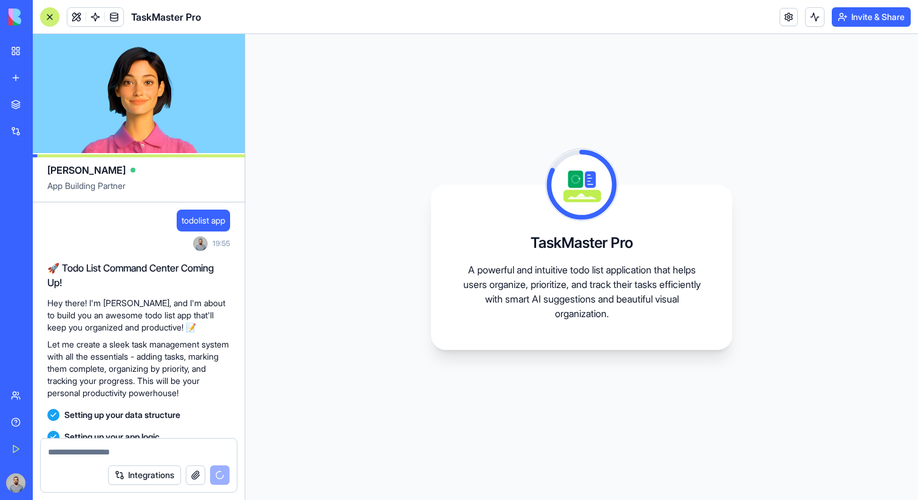
scroll to position [131, 0]
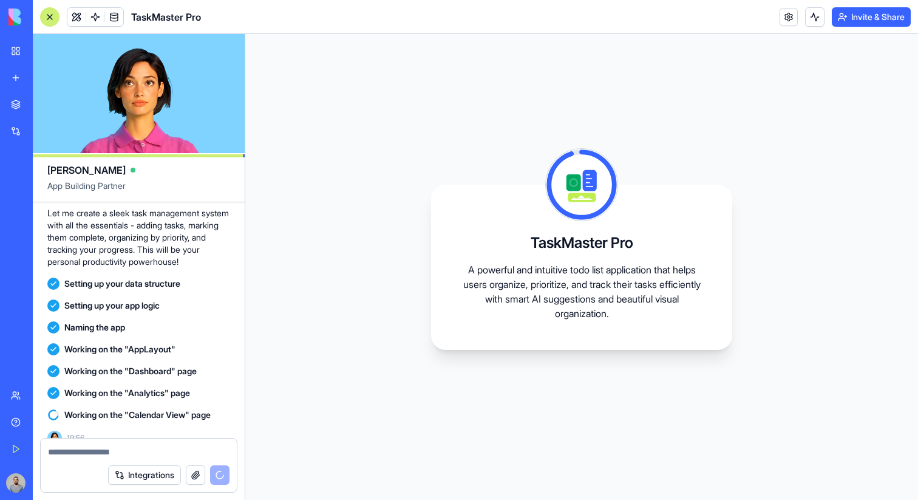
click at [81, 409] on span "Working on the "Calendar View" page" at bounding box center [137, 415] width 146 height 12
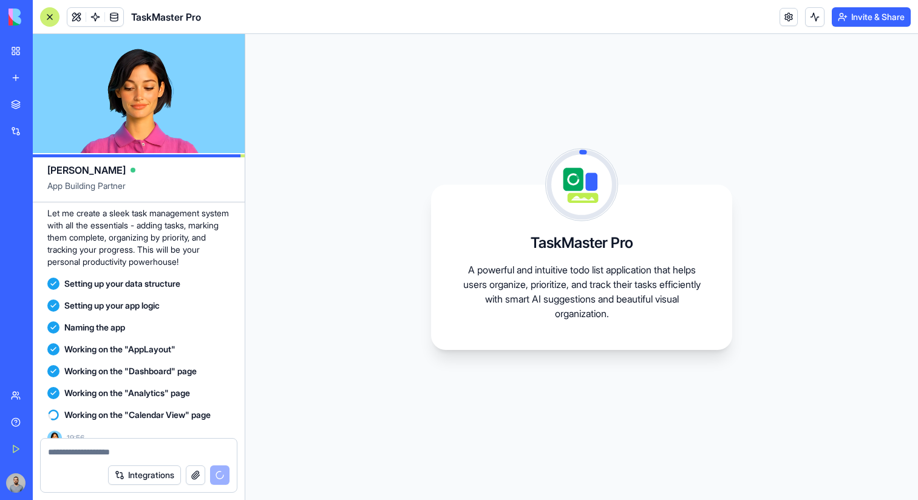
drag, startPoint x: 81, startPoint y: 401, endPoint x: 200, endPoint y: 404, distance: 119.1
click at [200, 409] on span "Working on the "Calendar View" page" at bounding box center [137, 415] width 146 height 12
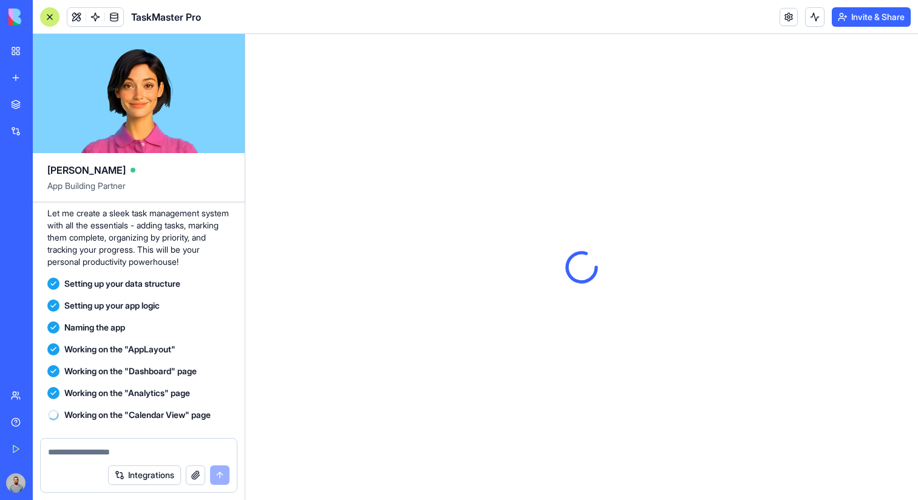
scroll to position [311, 0]
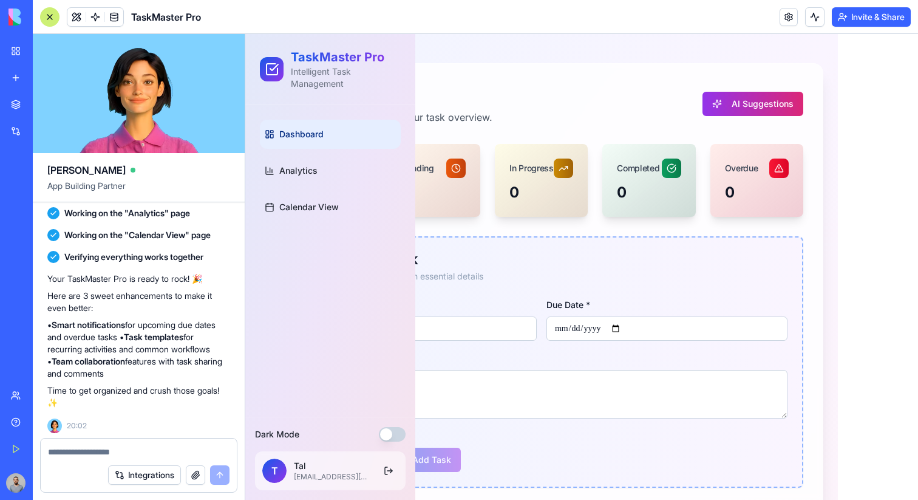
click at [47, 14] on div at bounding box center [49, 16] width 19 height 19
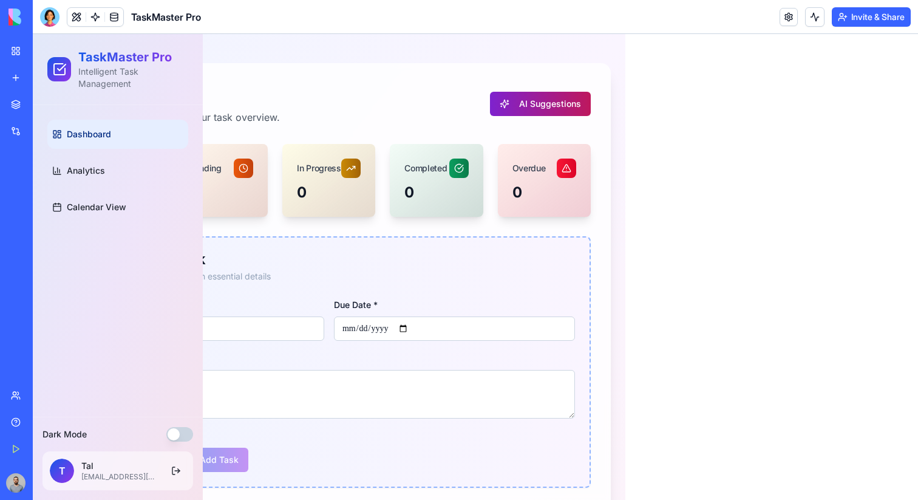
click at [539, 111] on button "AI Suggestions" at bounding box center [540, 104] width 101 height 24
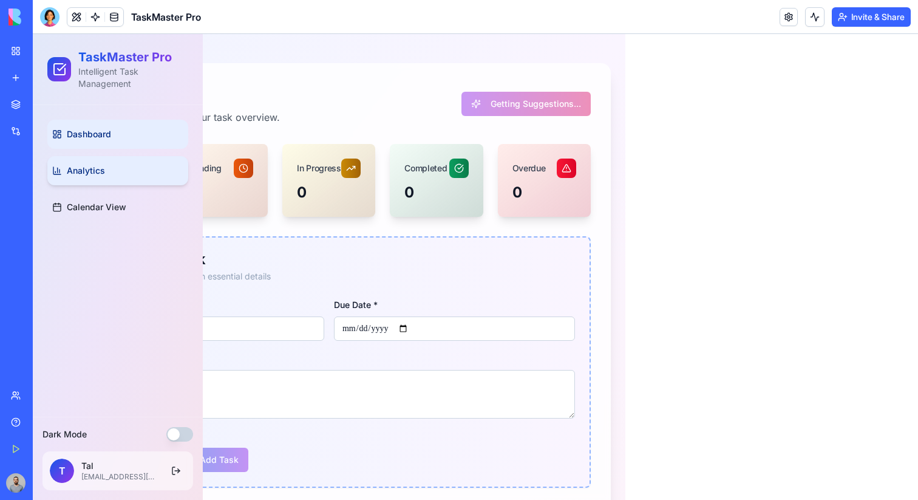
click at [126, 156] on link "Analytics" at bounding box center [117, 170] width 141 height 29
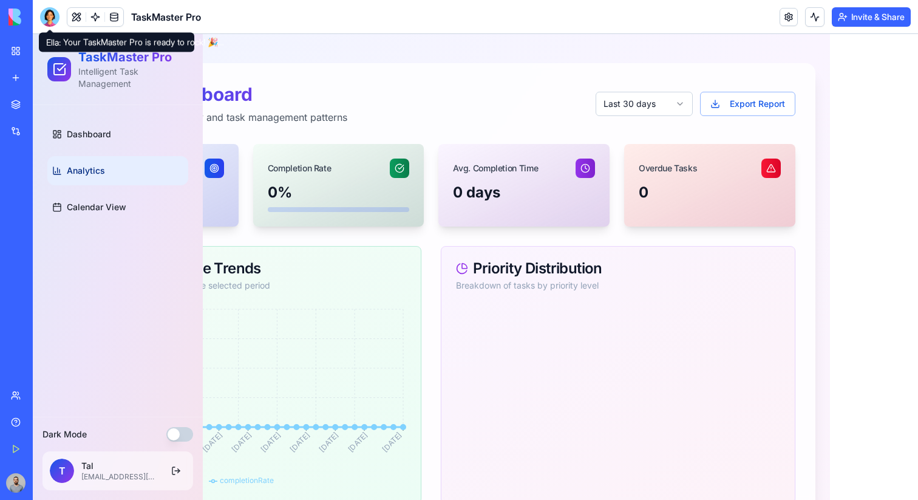
click at [54, 18] on div at bounding box center [49, 16] width 19 height 19
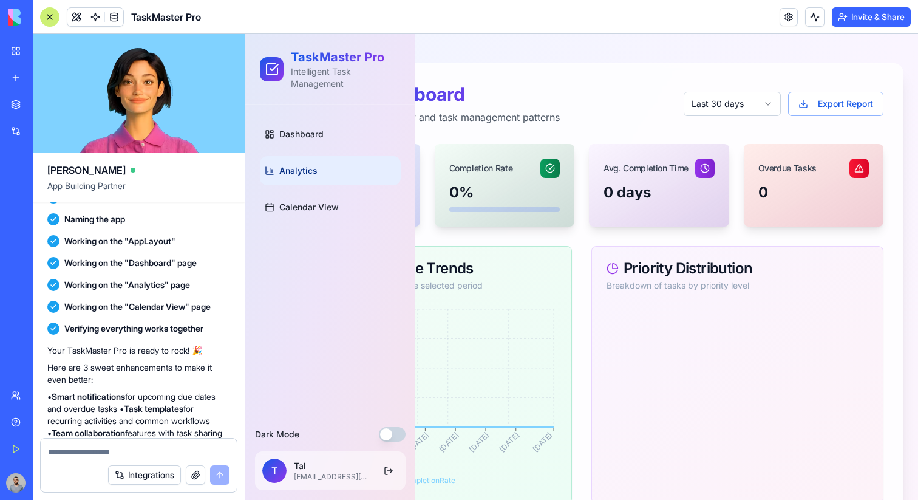
scroll to position [208, 0]
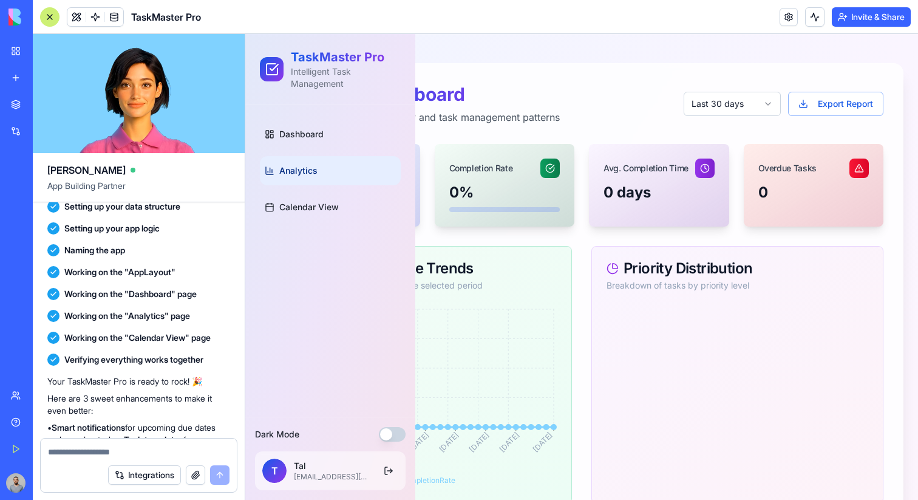
click at [46, 20] on div at bounding box center [49, 16] width 19 height 19
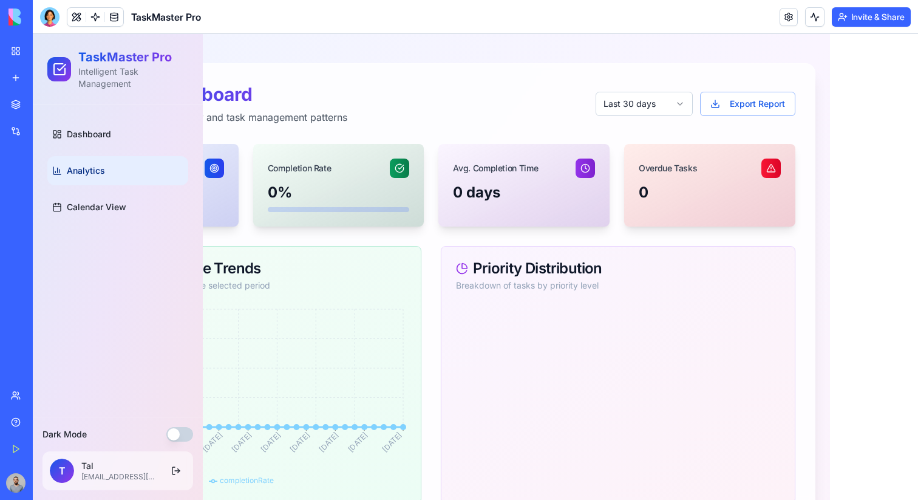
click at [178, 428] on button "Dark Mode" at bounding box center [179, 434] width 27 height 15
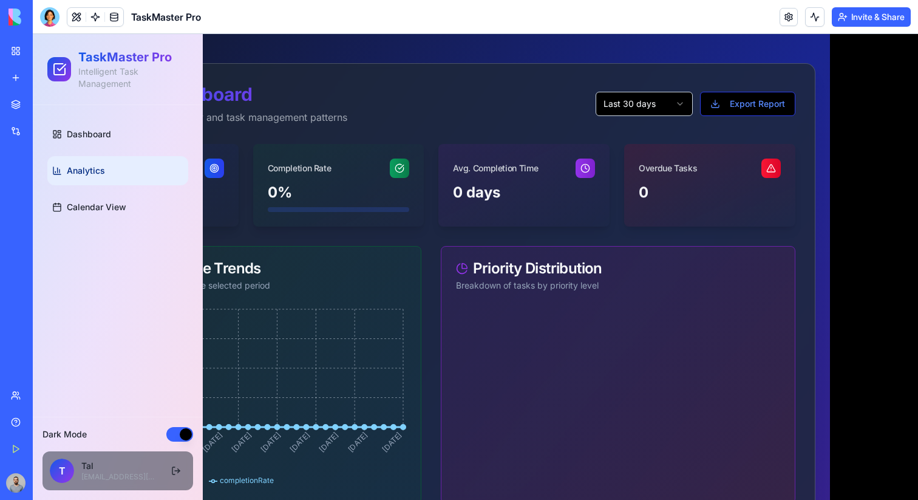
click at [178, 428] on button "Dark Mode" at bounding box center [179, 434] width 27 height 15
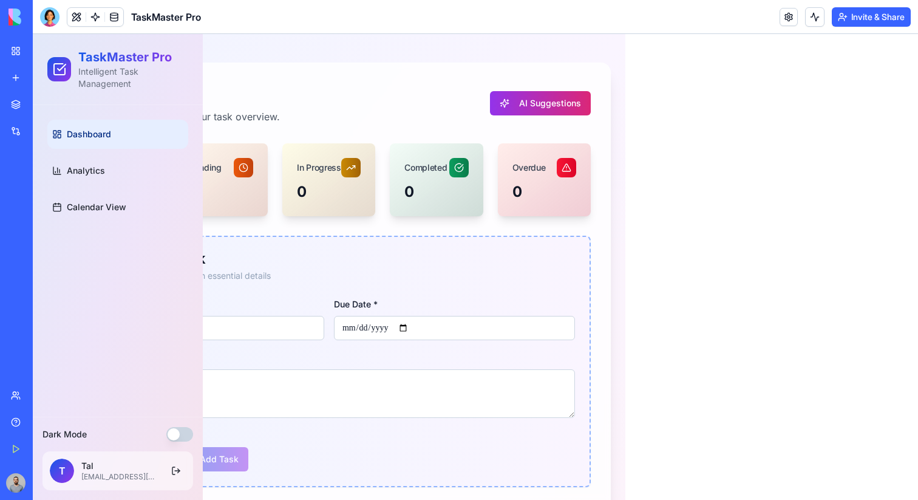
scroll to position [0, 0]
